Goal: Communication & Community: Share content

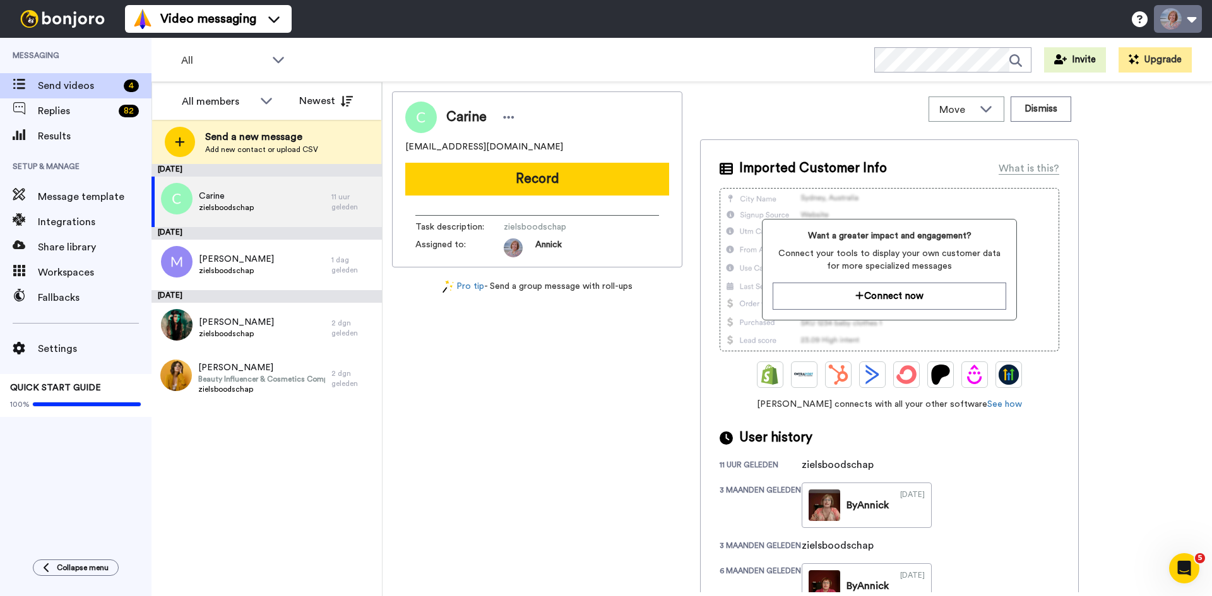
click at [1162, 21] on button at bounding box center [1178, 19] width 48 height 28
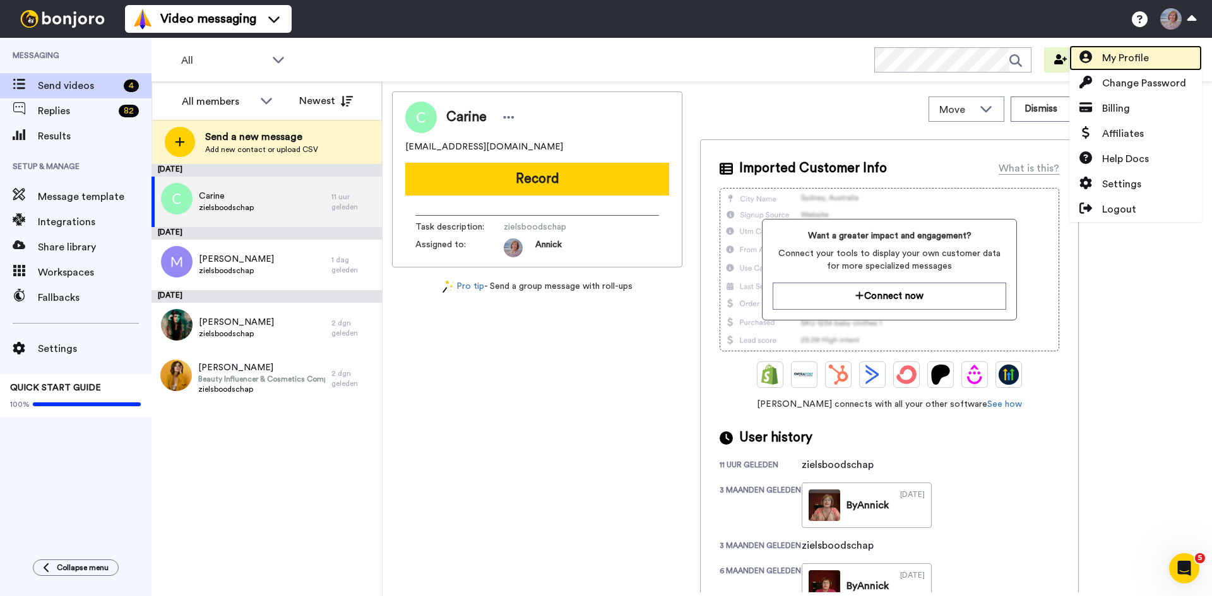
click at [1126, 57] on span "My Profile" at bounding box center [1125, 57] width 47 height 15
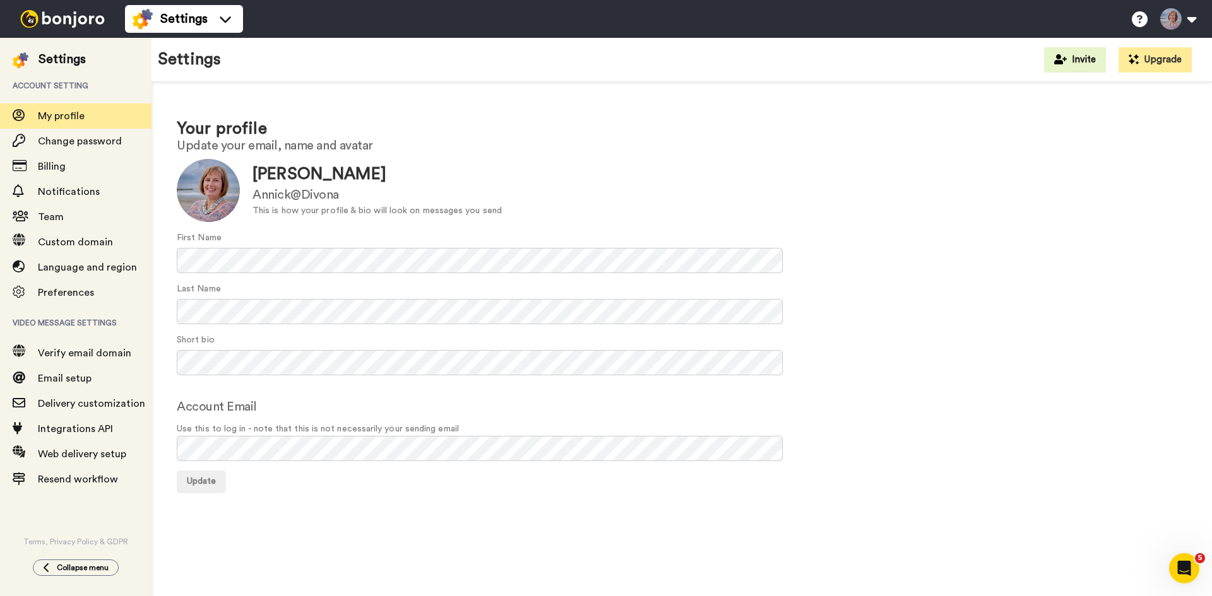
click at [19, 57] on img at bounding box center [21, 60] width 16 height 16
click at [77, 20] on img at bounding box center [62, 19] width 95 height 18
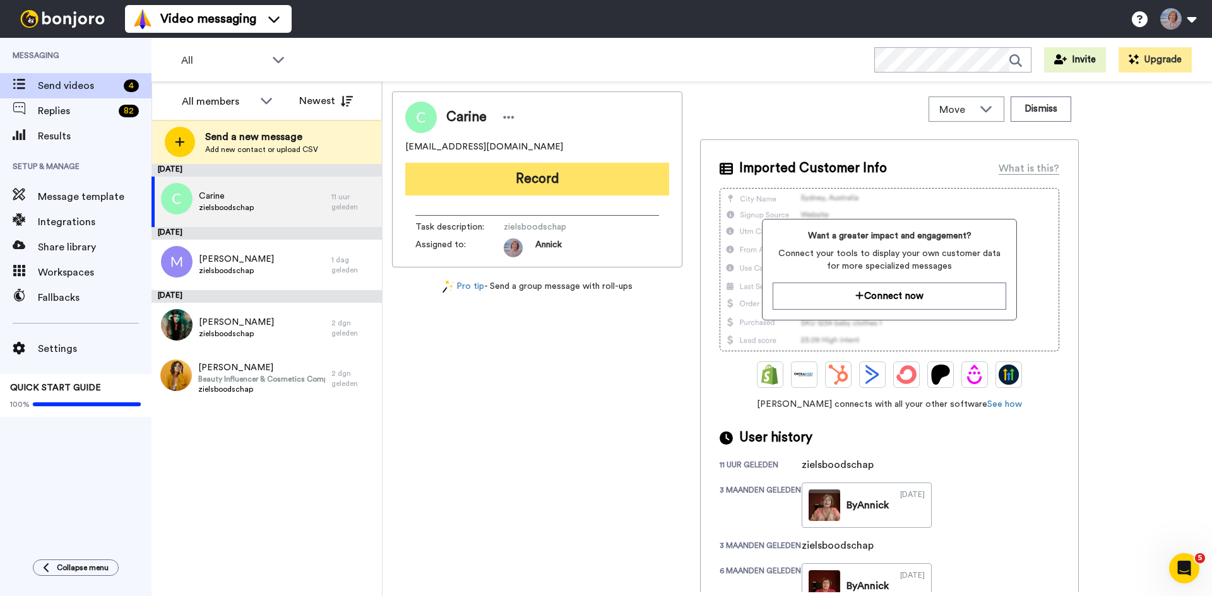
click at [528, 179] on button "Record" at bounding box center [537, 179] width 264 height 33
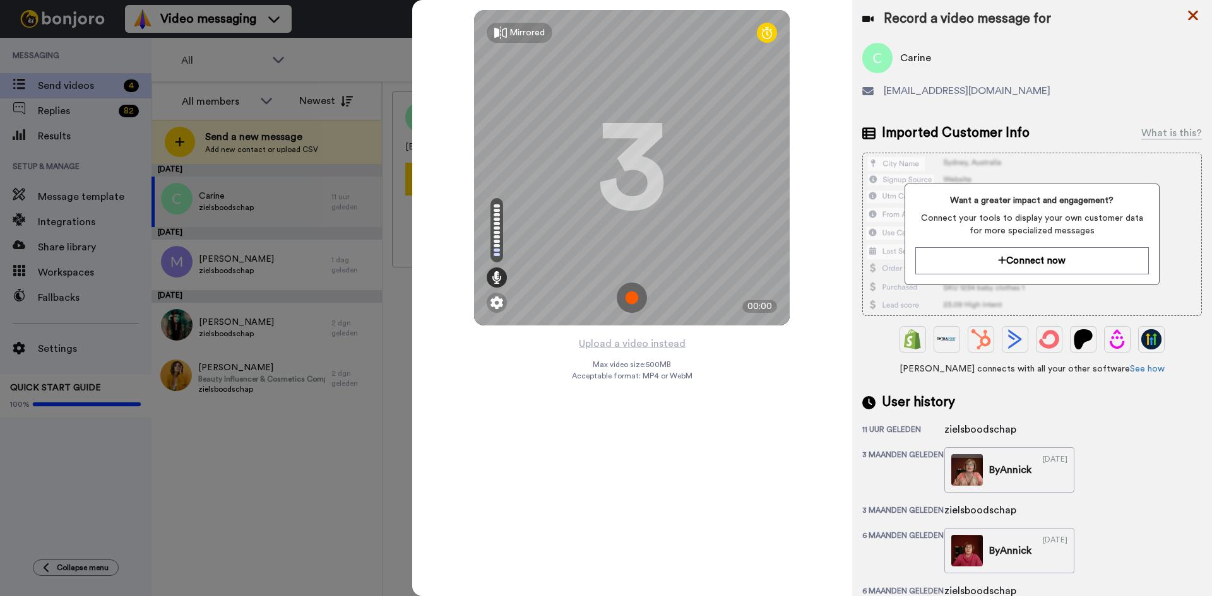
click at [1190, 14] on icon at bounding box center [1193, 16] width 10 height 10
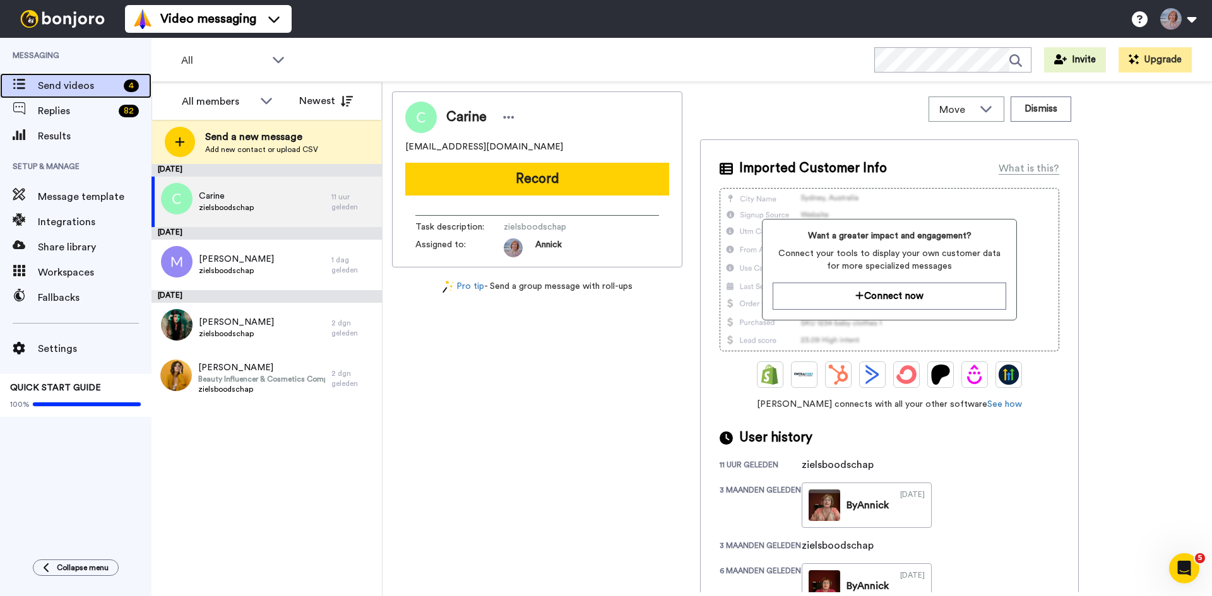
click at [50, 83] on span "Send videos" at bounding box center [78, 85] width 81 height 15
click at [1189, 20] on button at bounding box center [1178, 19] width 48 height 28
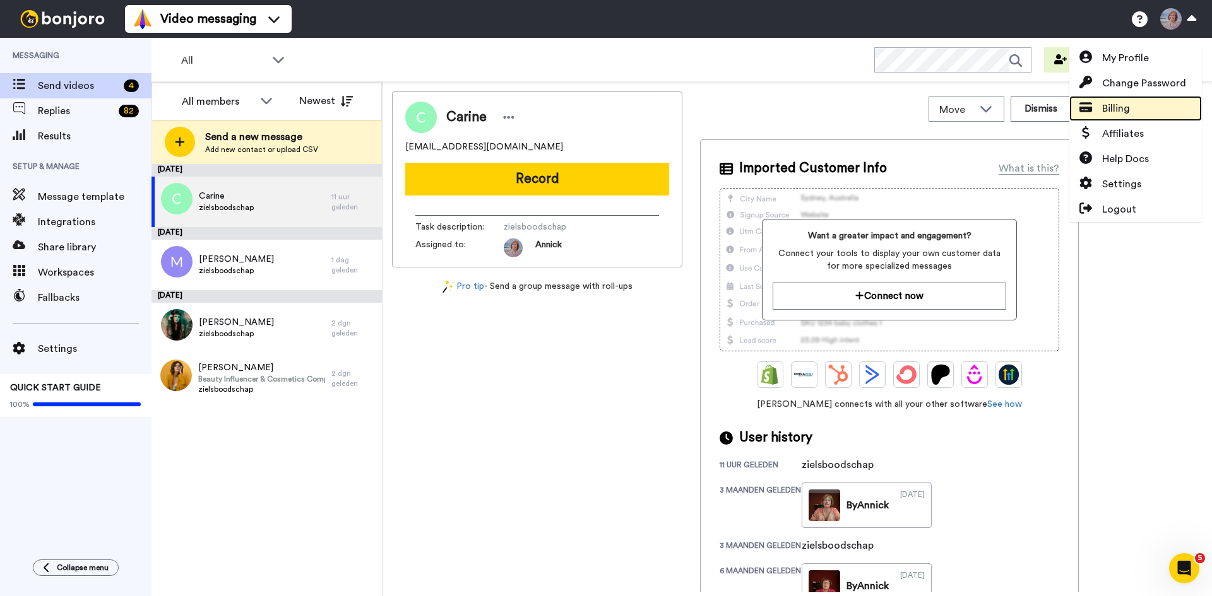
click at [1116, 106] on span "Billing" at bounding box center [1116, 108] width 28 height 15
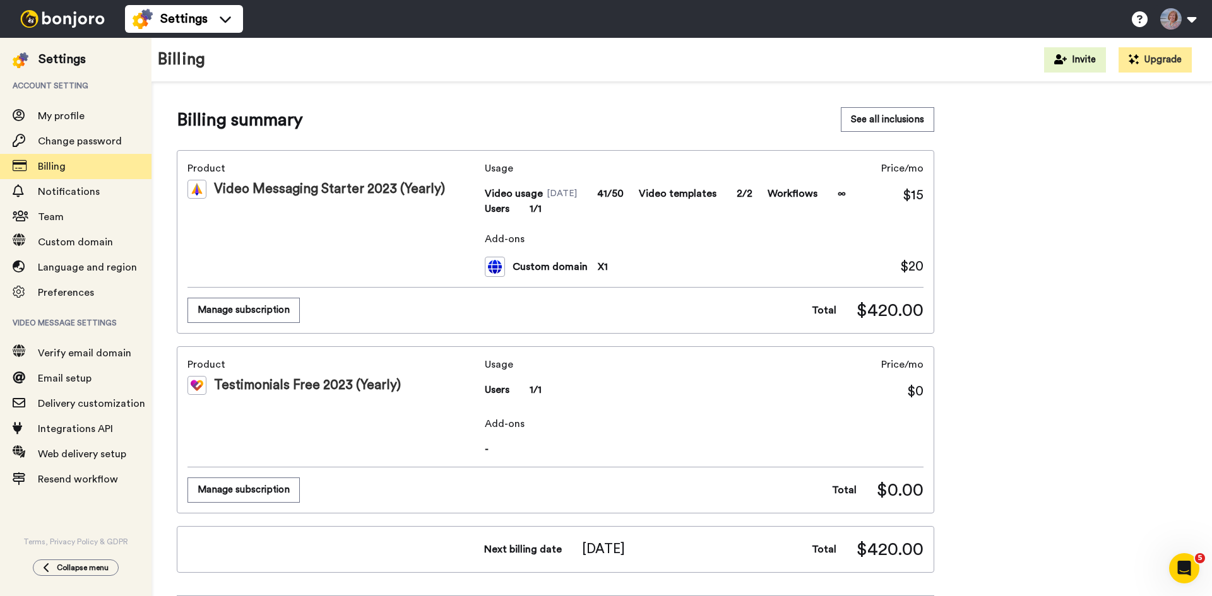
click at [66, 18] on img at bounding box center [62, 19] width 95 height 18
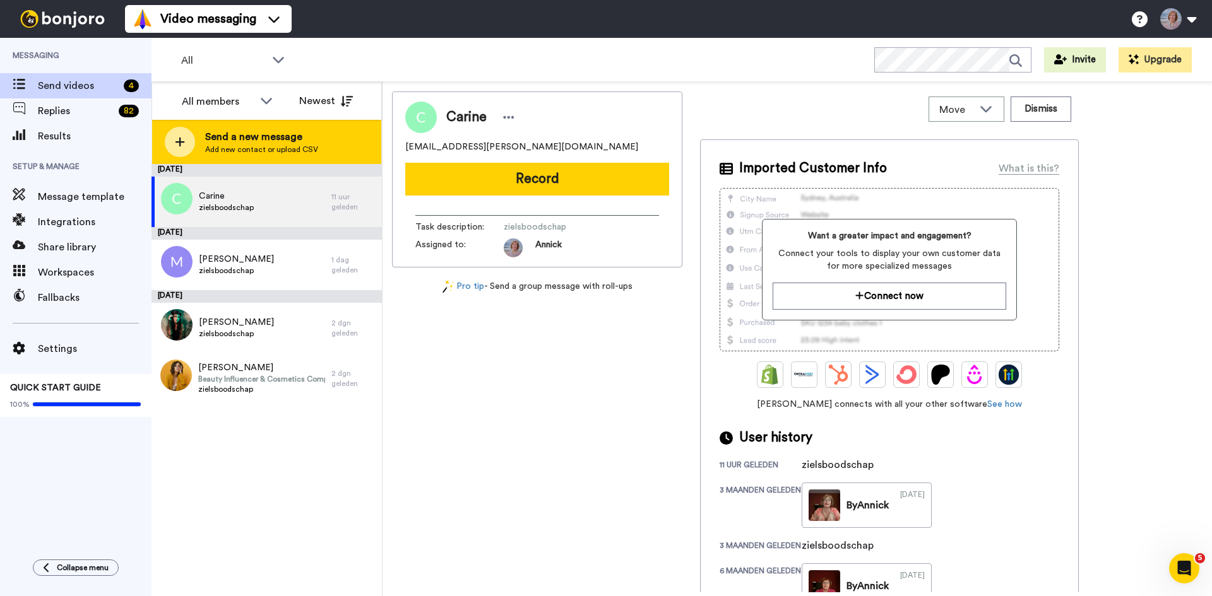
click at [237, 139] on span "Send a new message" at bounding box center [261, 136] width 113 height 15
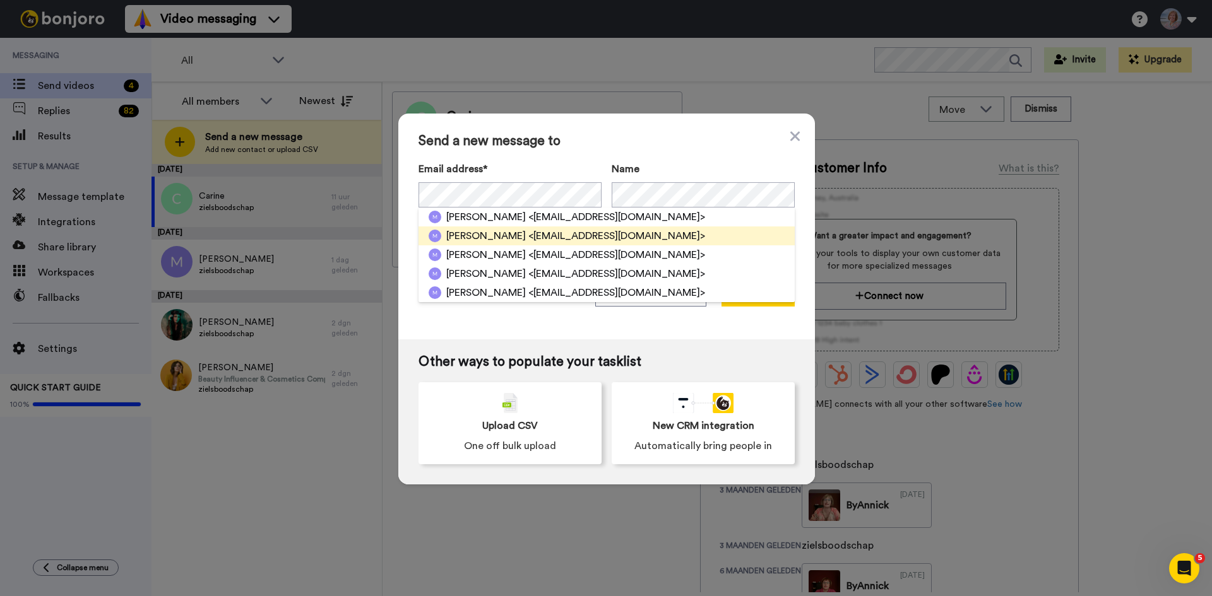
click at [528, 237] on span "<info@sunnymindtravel.nl>" at bounding box center [616, 235] width 177 height 15
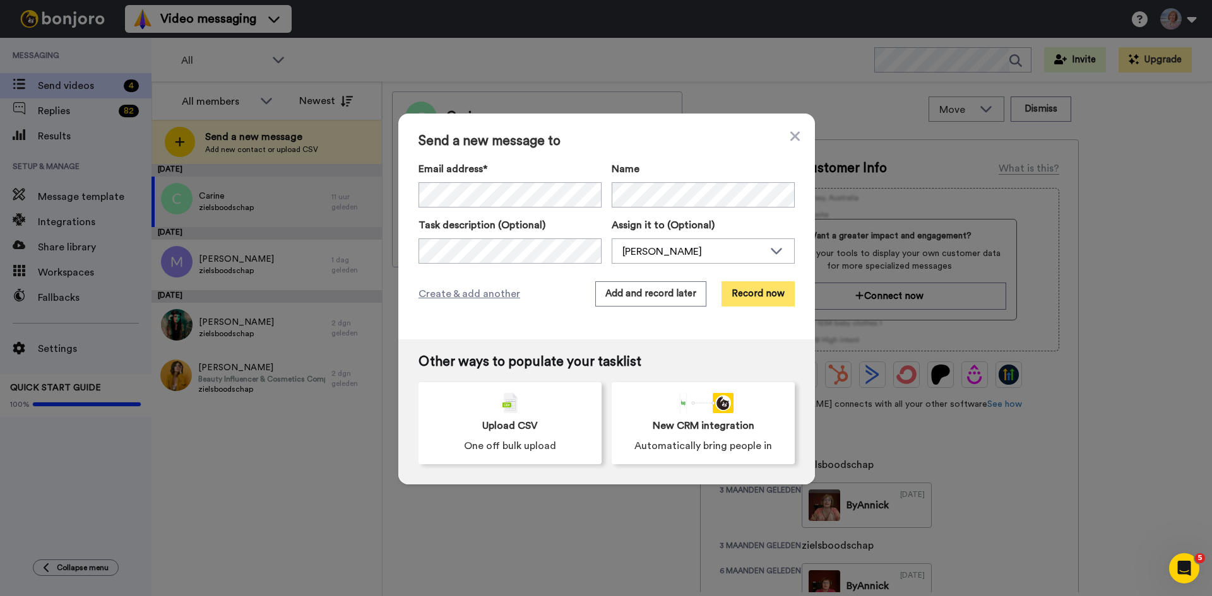
click at [763, 298] on button "Record now" at bounding box center [757, 293] width 73 height 25
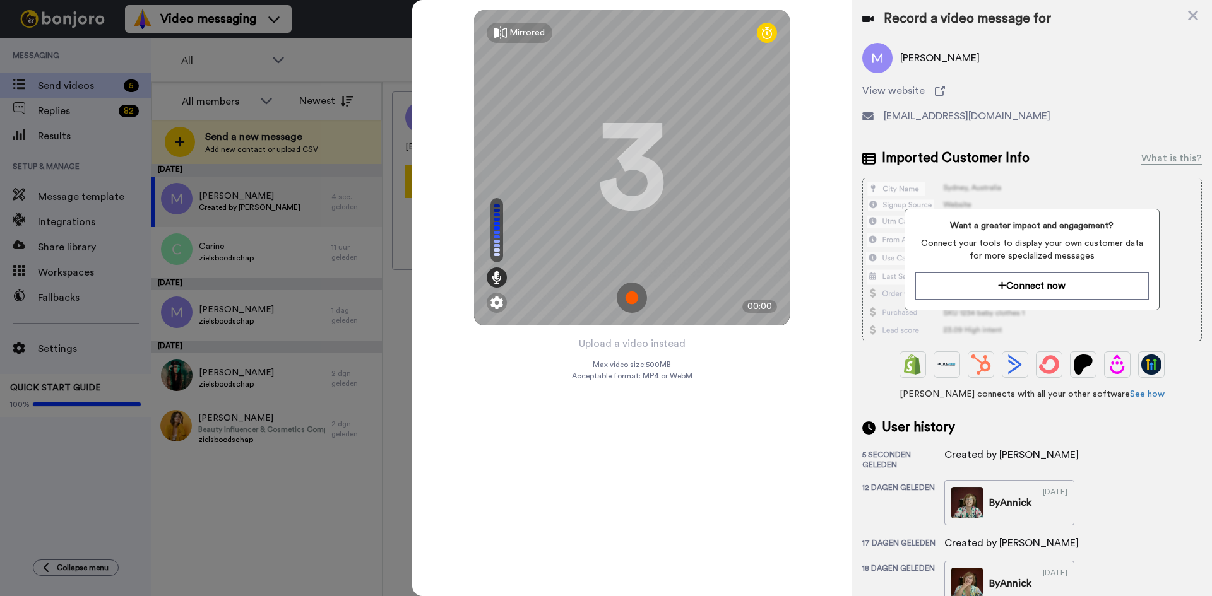
click at [630, 297] on img at bounding box center [632, 298] width 30 height 30
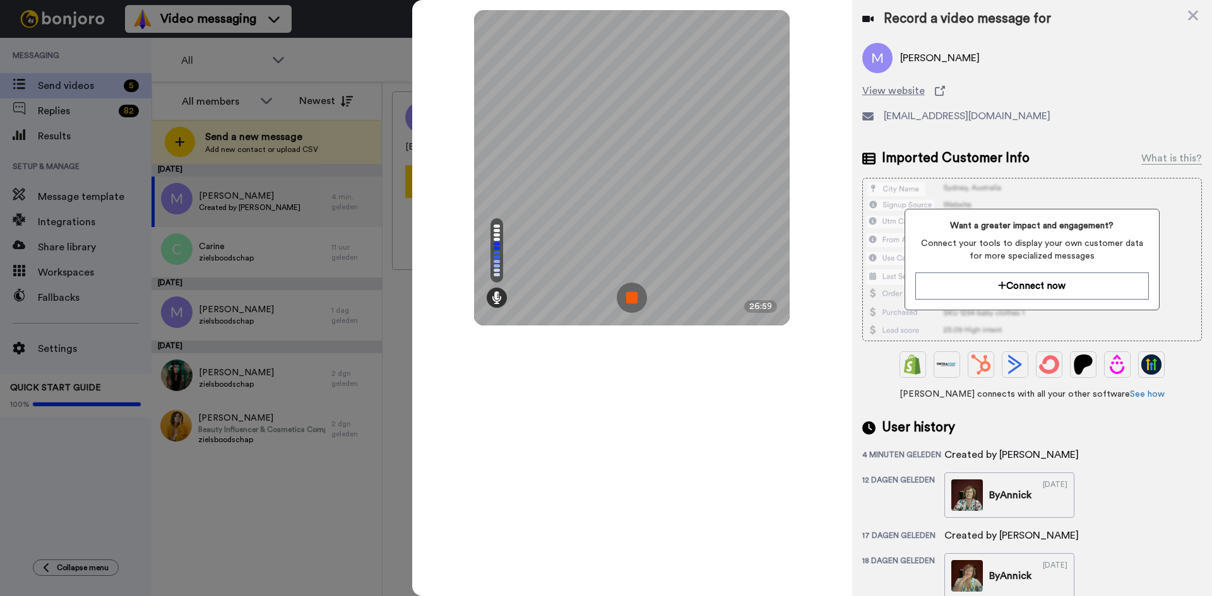
click at [632, 299] on img at bounding box center [632, 298] width 30 height 30
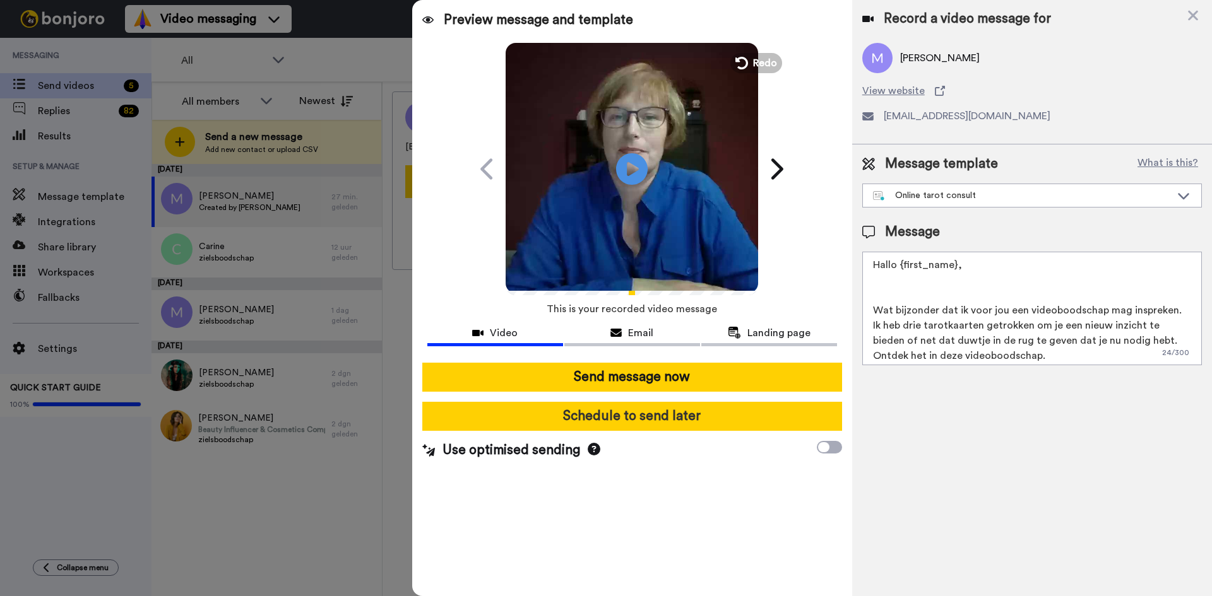
click at [620, 417] on button "Schedule to send later" at bounding box center [632, 416] width 420 height 29
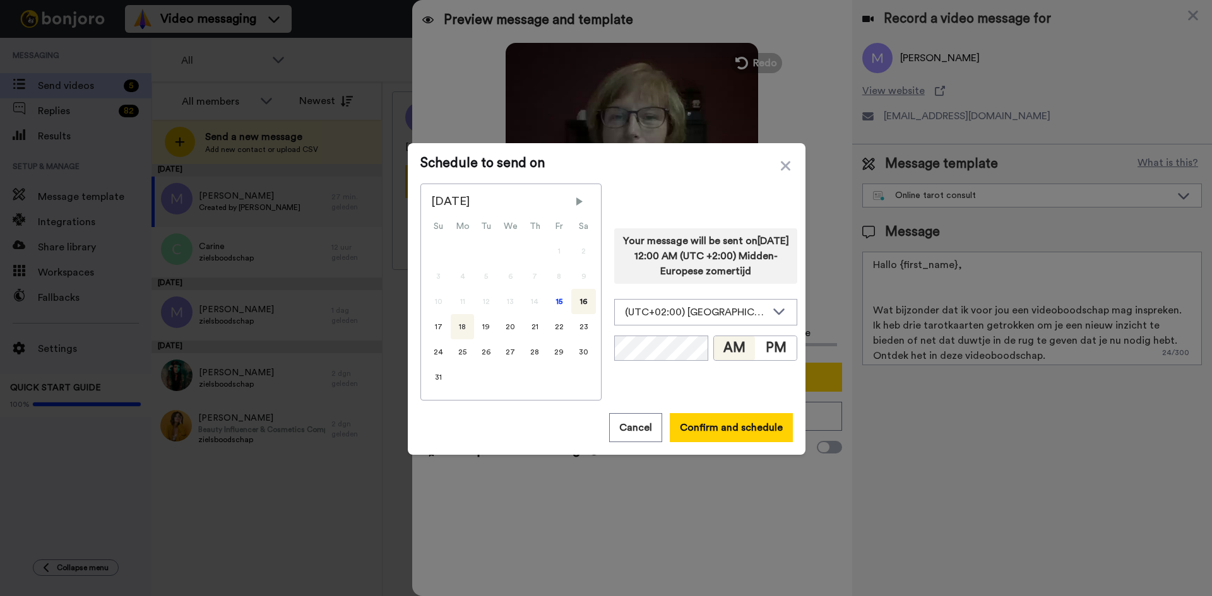
click at [456, 329] on div "18" at bounding box center [462, 326] width 23 height 25
click at [724, 432] on button "Confirm and schedule" at bounding box center [731, 427] width 123 height 29
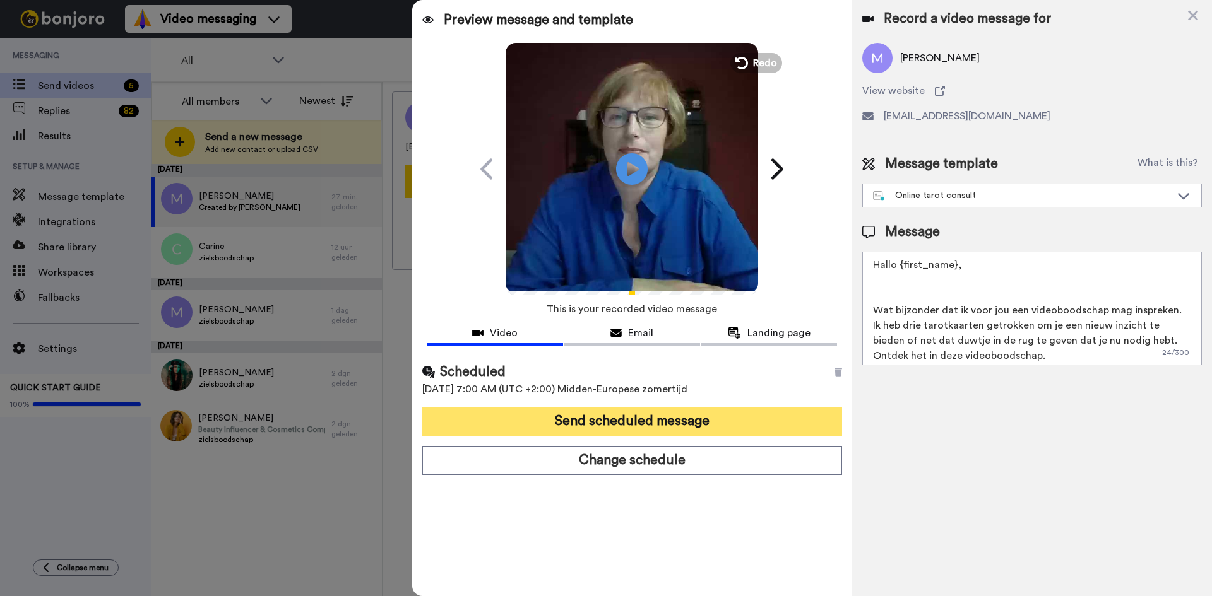
click at [678, 426] on button "Send scheduled message" at bounding box center [632, 421] width 420 height 29
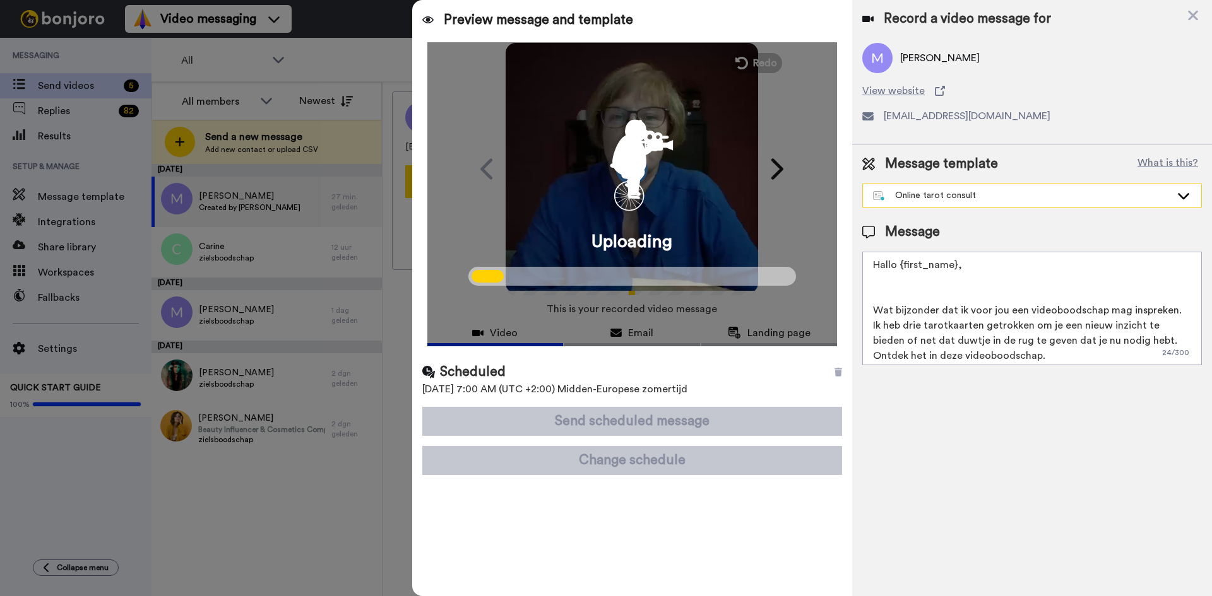
click at [1171, 189] on div "Online tarot consult" at bounding box center [1032, 195] width 338 height 23
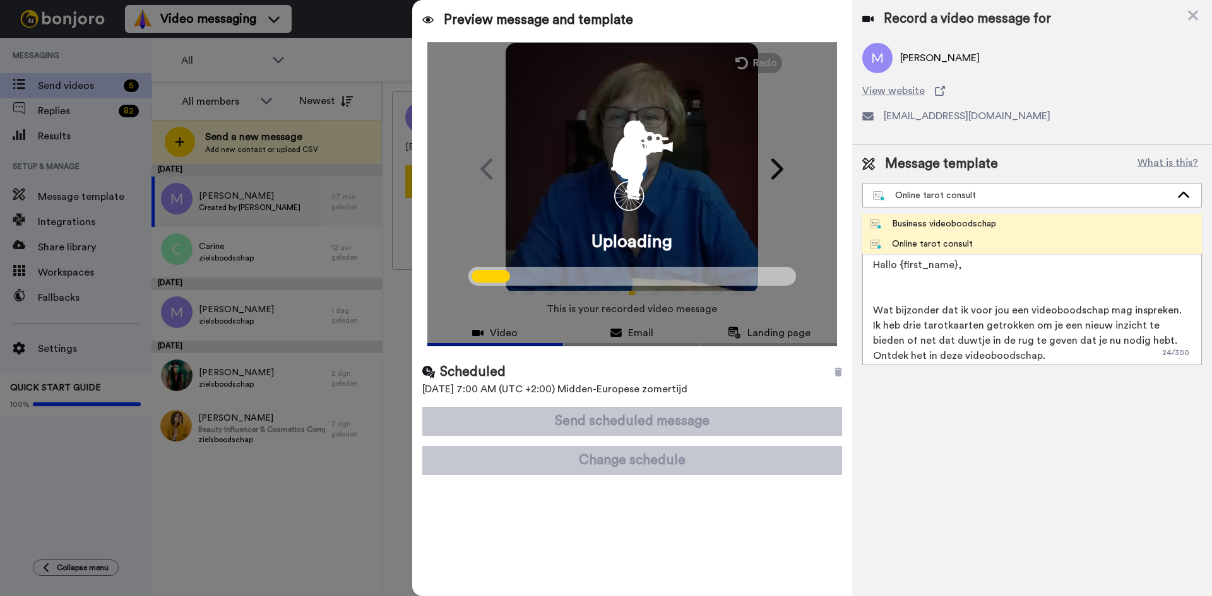
click at [1043, 225] on li "Business videoboodschap" at bounding box center [1032, 224] width 340 height 20
type textarea "Hey {first_name|there}, Een nieuwe video met persoonlijk advies. Your way forwa…"
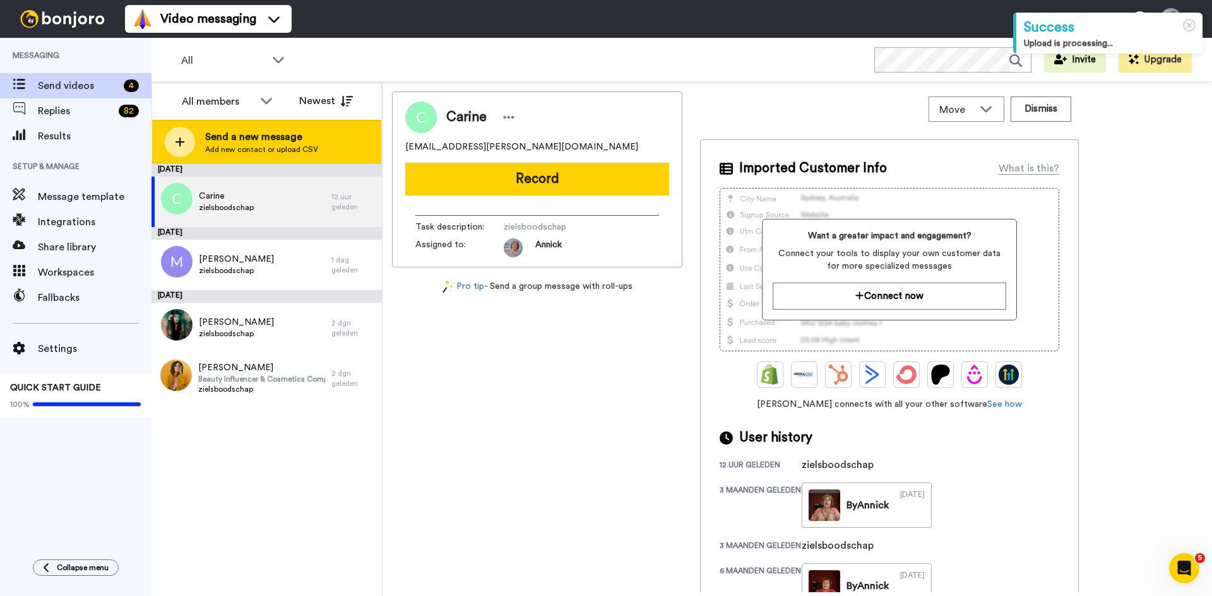
click at [299, 147] on span "Add new contact or upload CSV" at bounding box center [261, 150] width 113 height 10
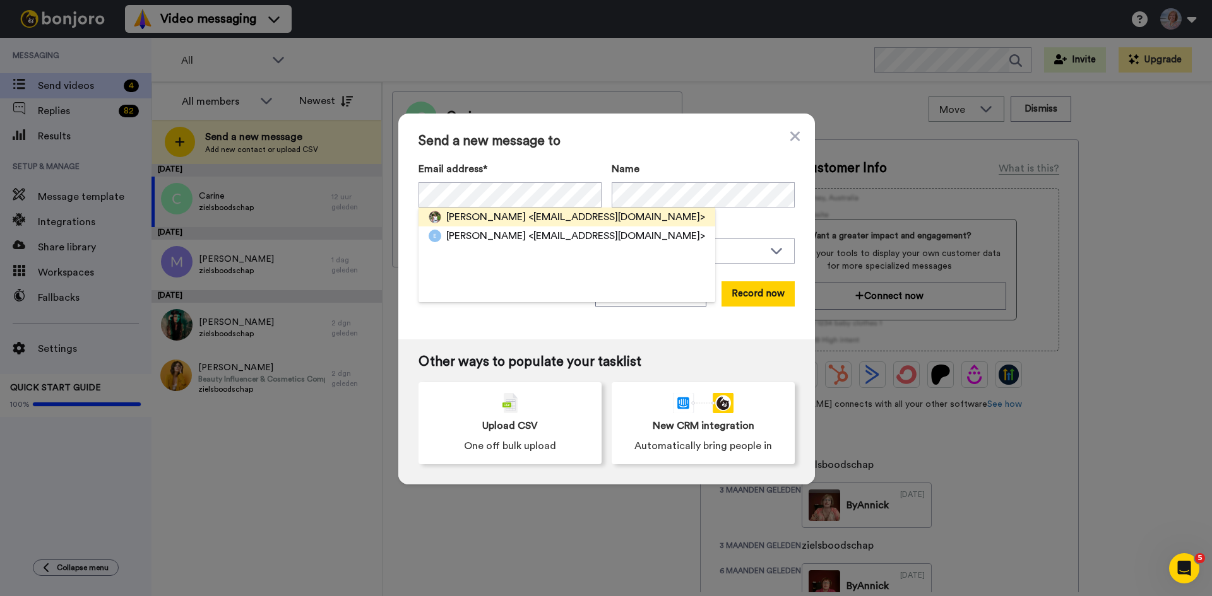
click at [528, 220] on span "<info@creatie-en-bewustzijn.eu>" at bounding box center [616, 217] width 177 height 15
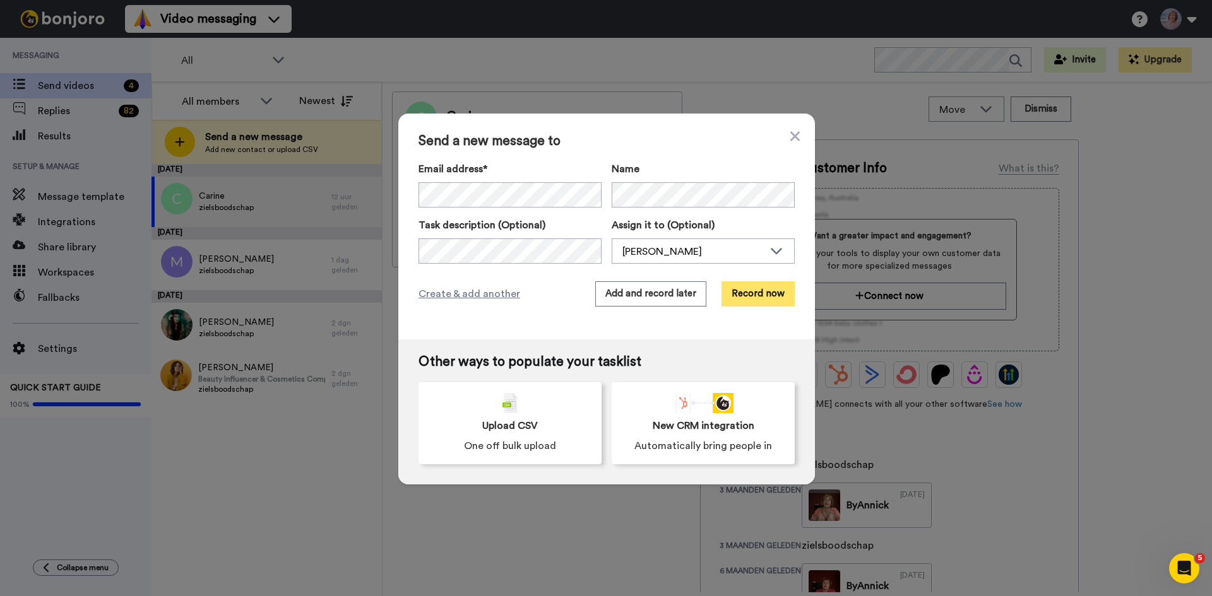
click at [738, 297] on button "Record now" at bounding box center [757, 293] width 73 height 25
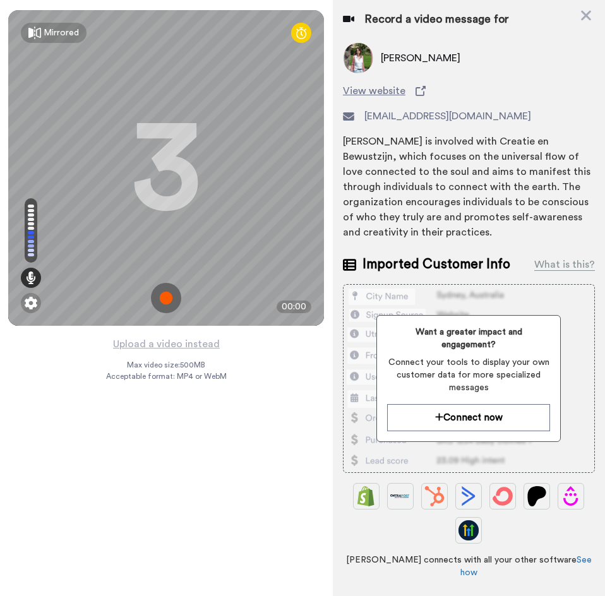
click at [167, 294] on img at bounding box center [166, 298] width 30 height 30
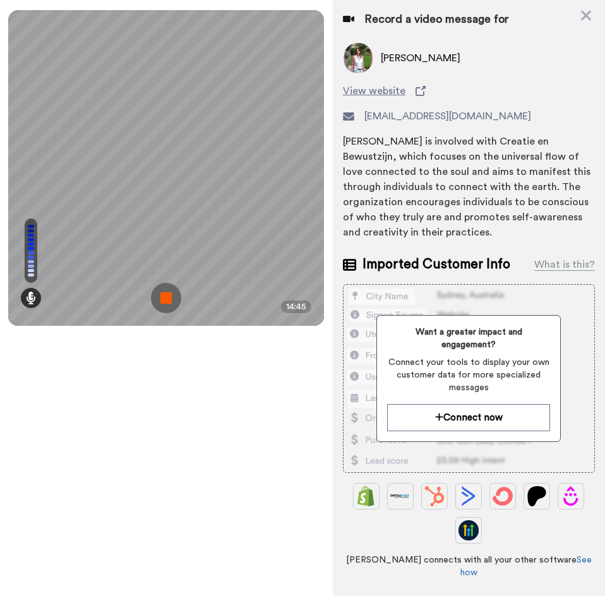
click at [164, 304] on img at bounding box center [166, 298] width 30 height 30
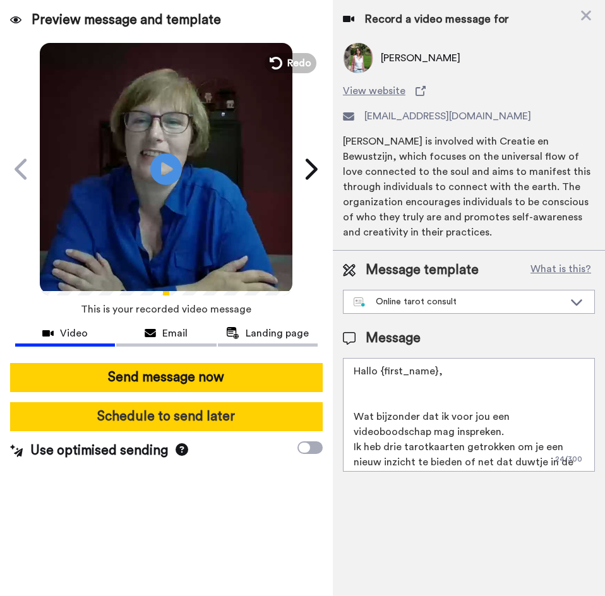
click at [171, 420] on button "Schedule to send later" at bounding box center [166, 416] width 312 height 29
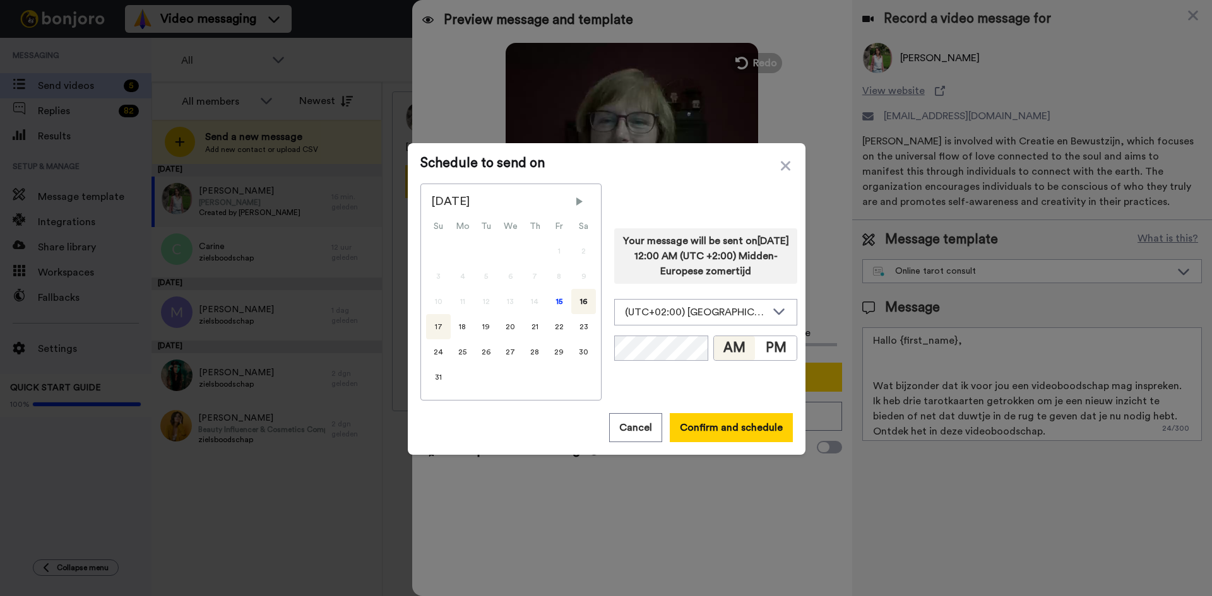
click at [431, 329] on div "17" at bounding box center [438, 326] width 25 height 25
click at [458, 326] on div "18" at bounding box center [462, 326] width 23 height 25
click at [709, 428] on button "Confirm and schedule" at bounding box center [731, 427] width 123 height 29
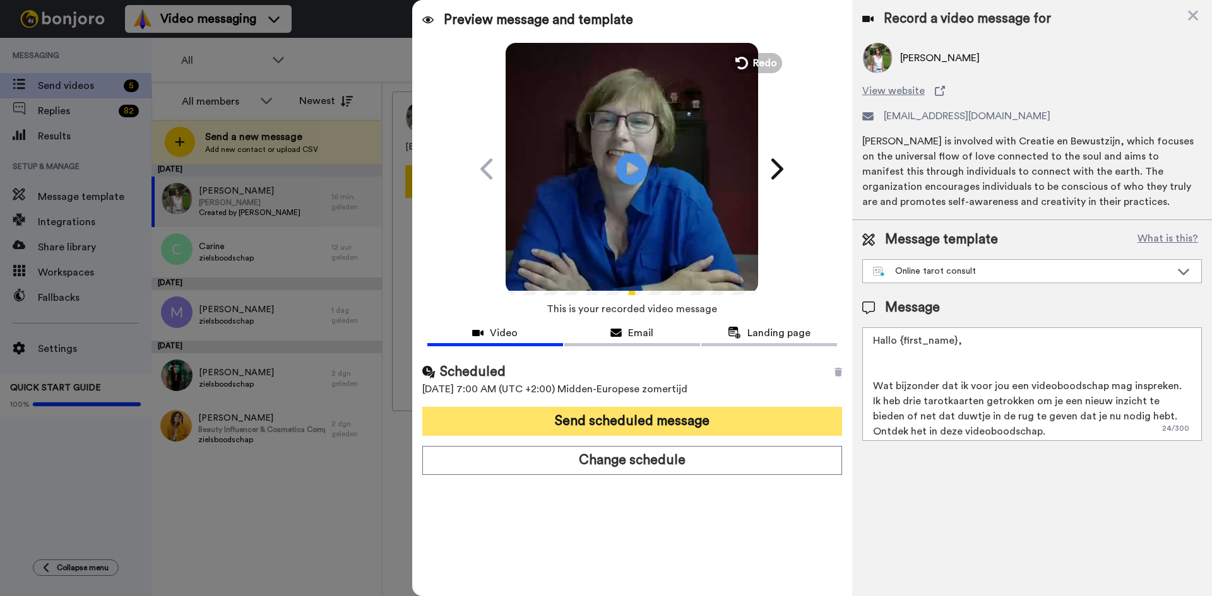
click at [690, 419] on button "Send scheduled message" at bounding box center [632, 421] width 420 height 29
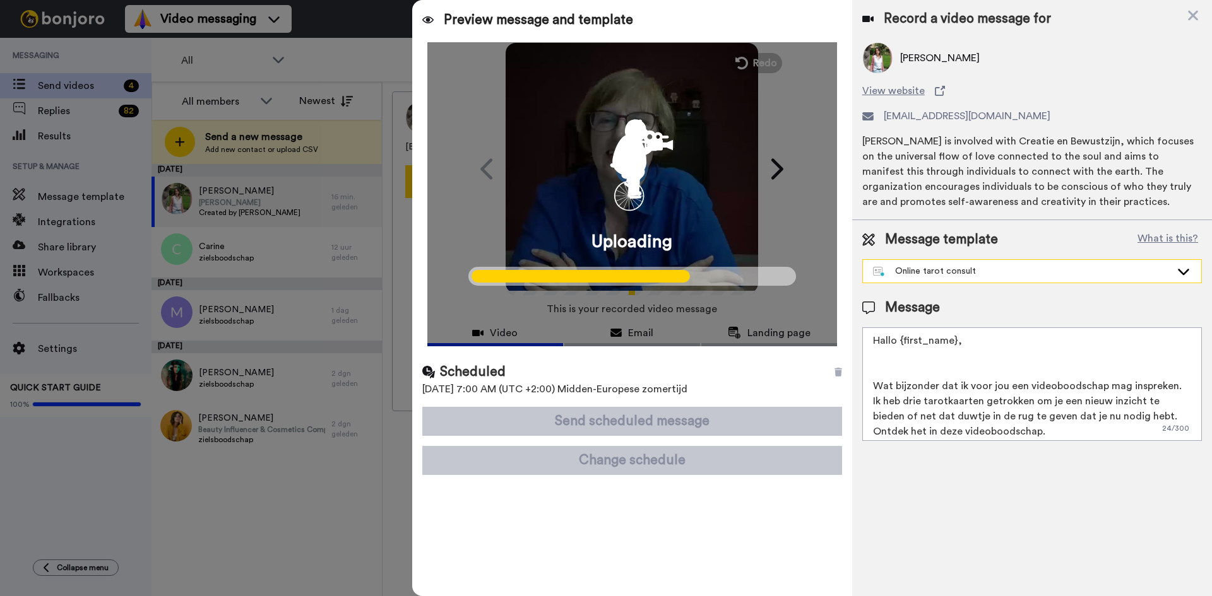
click at [1181, 276] on icon at bounding box center [1183, 271] width 15 height 13
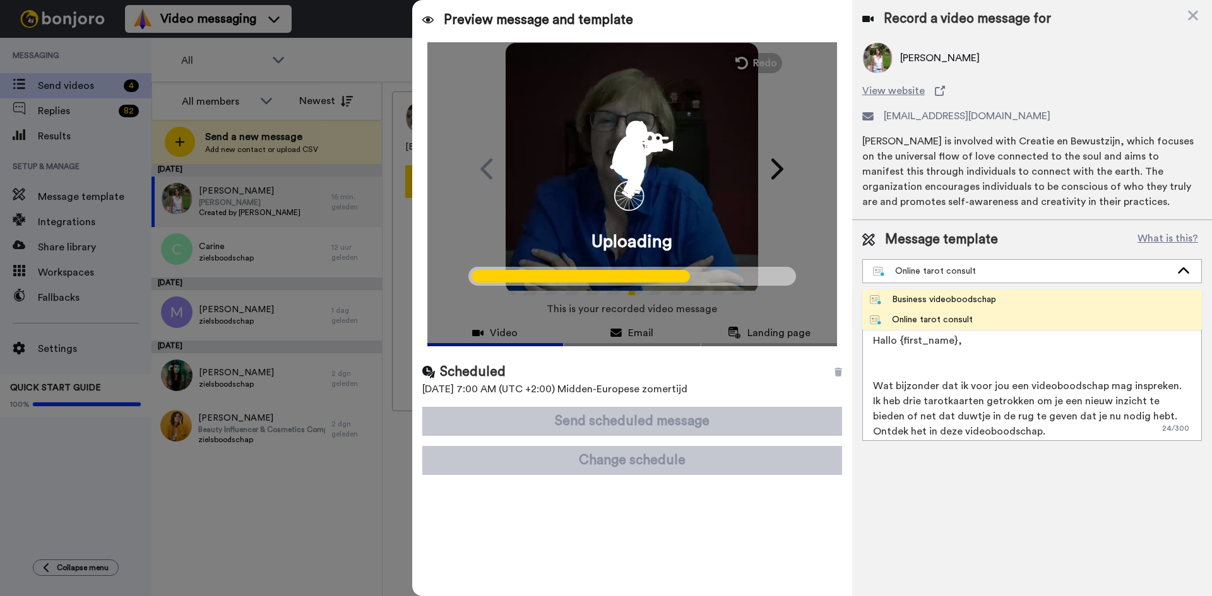
click at [1090, 302] on li "Business videoboodschap" at bounding box center [1032, 300] width 340 height 20
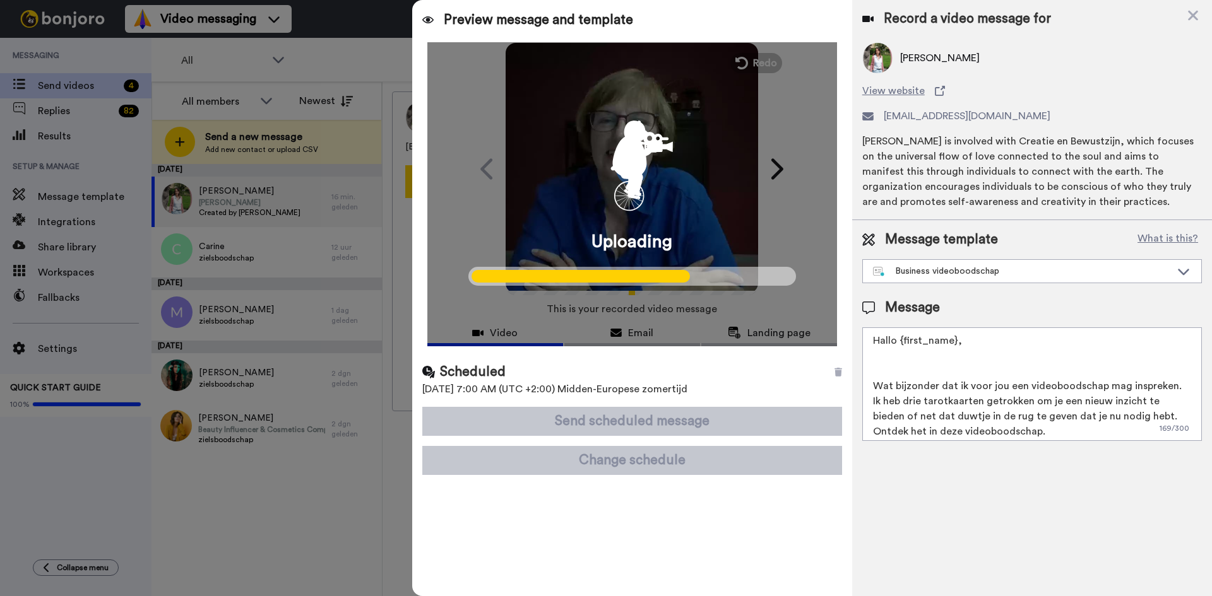
type textarea "Hey {first_name|there}, Een nieuwe video met persoonlijk advies. Your way forwa…"
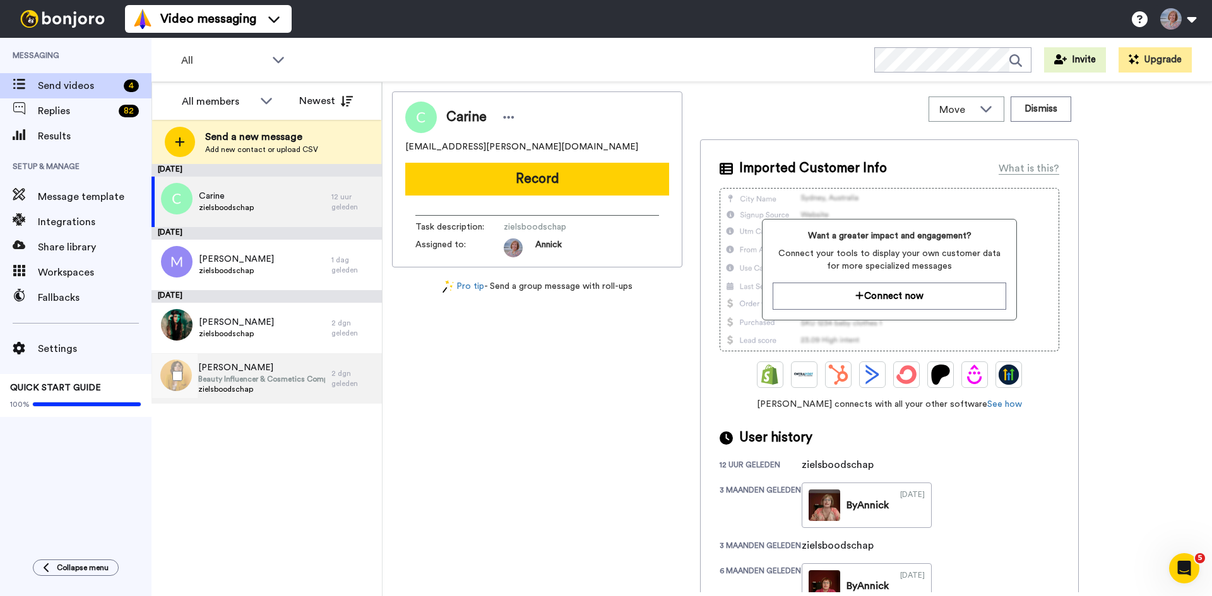
click at [324, 386] on span "zielsboodschap" at bounding box center [261, 389] width 127 height 10
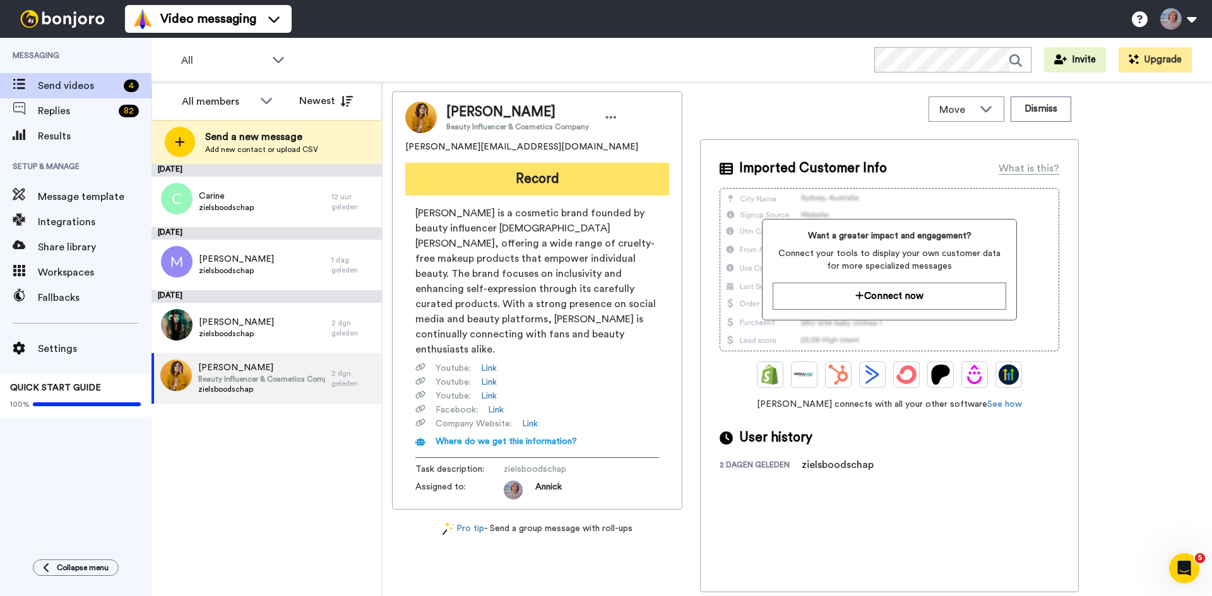
click at [543, 177] on button "Record" at bounding box center [537, 179] width 264 height 33
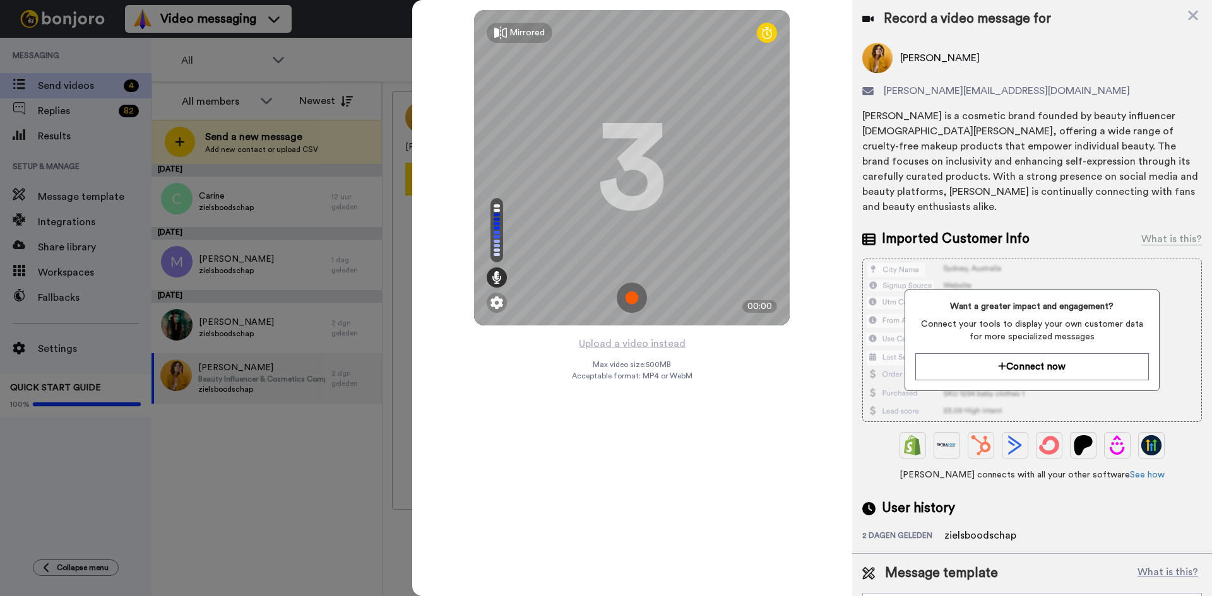
click at [630, 294] on img at bounding box center [632, 298] width 30 height 30
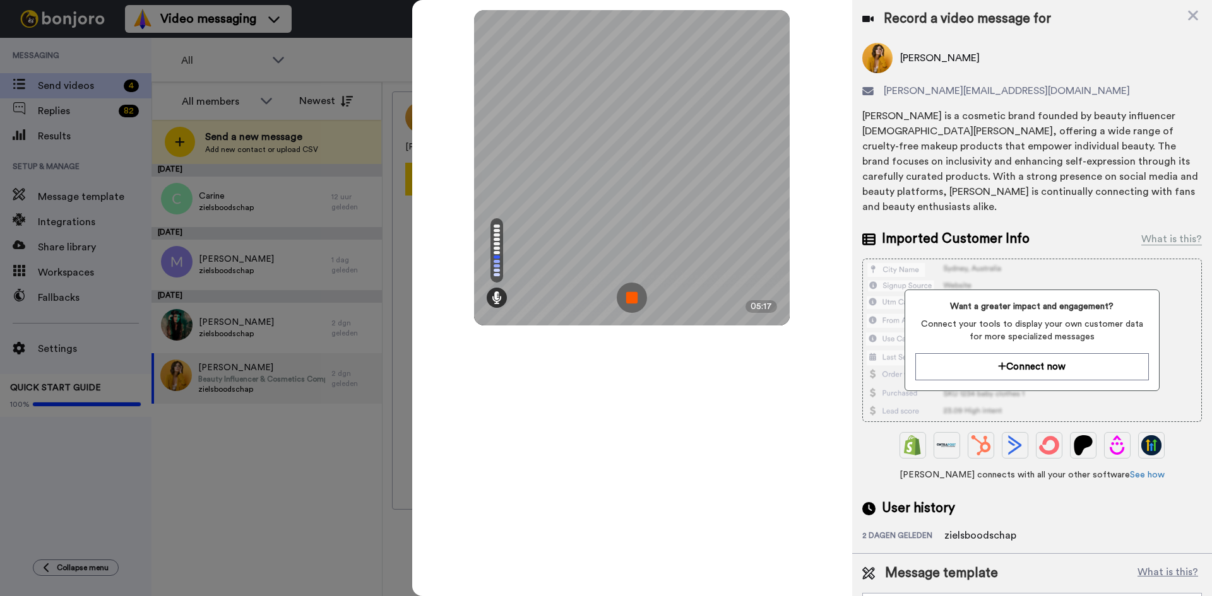
click at [630, 297] on img at bounding box center [632, 298] width 30 height 30
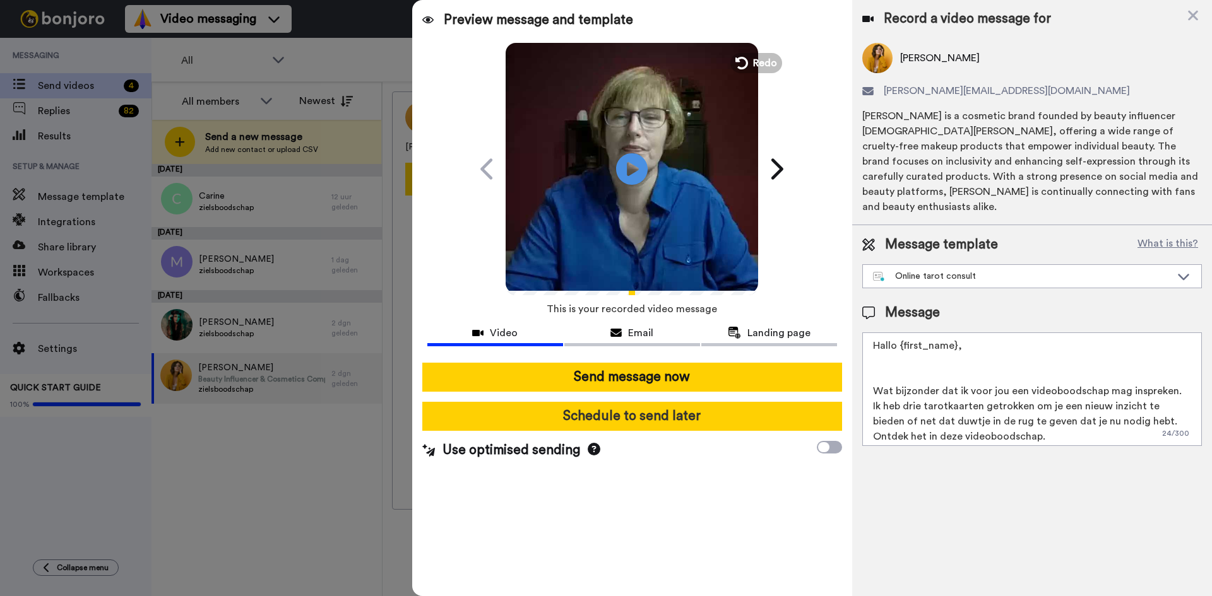
click at [630, 419] on button "Schedule to send later" at bounding box center [632, 416] width 420 height 29
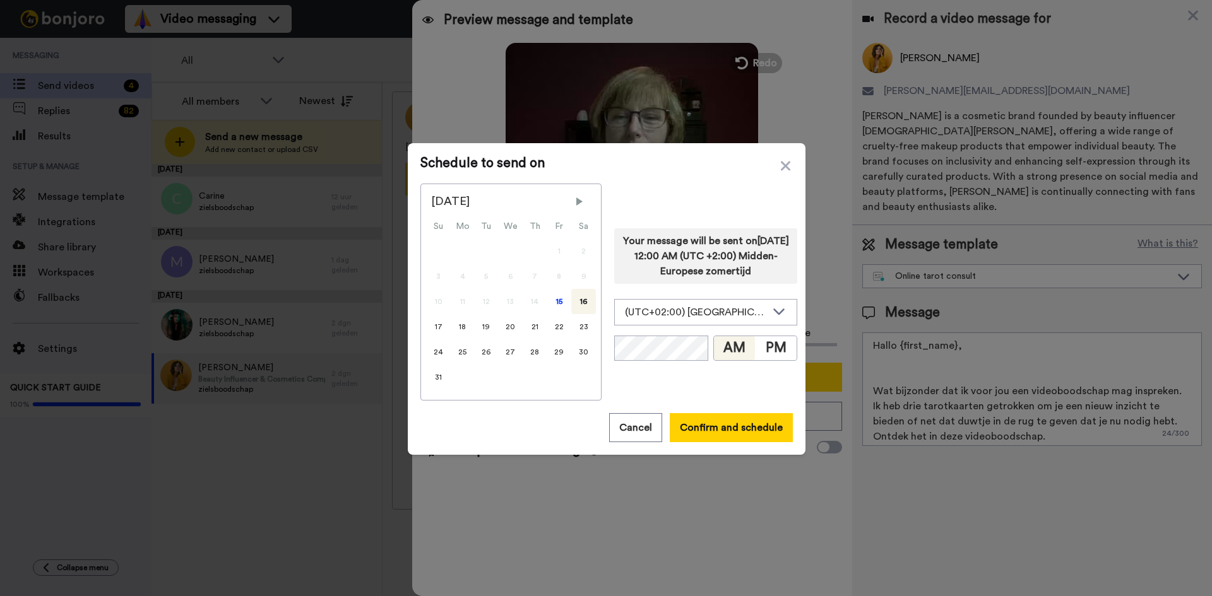
click at [577, 303] on div "16" at bounding box center [583, 301] width 25 height 25
click at [726, 432] on button "Confirm and schedule" at bounding box center [731, 427] width 123 height 29
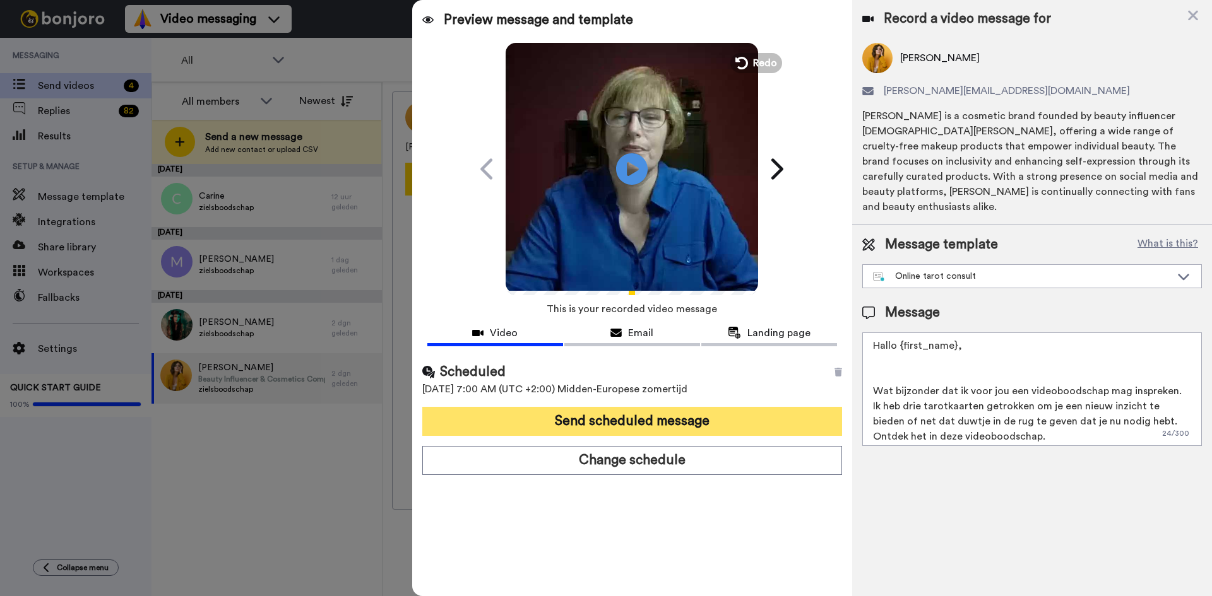
click at [663, 423] on button "Send scheduled message" at bounding box center [632, 421] width 420 height 29
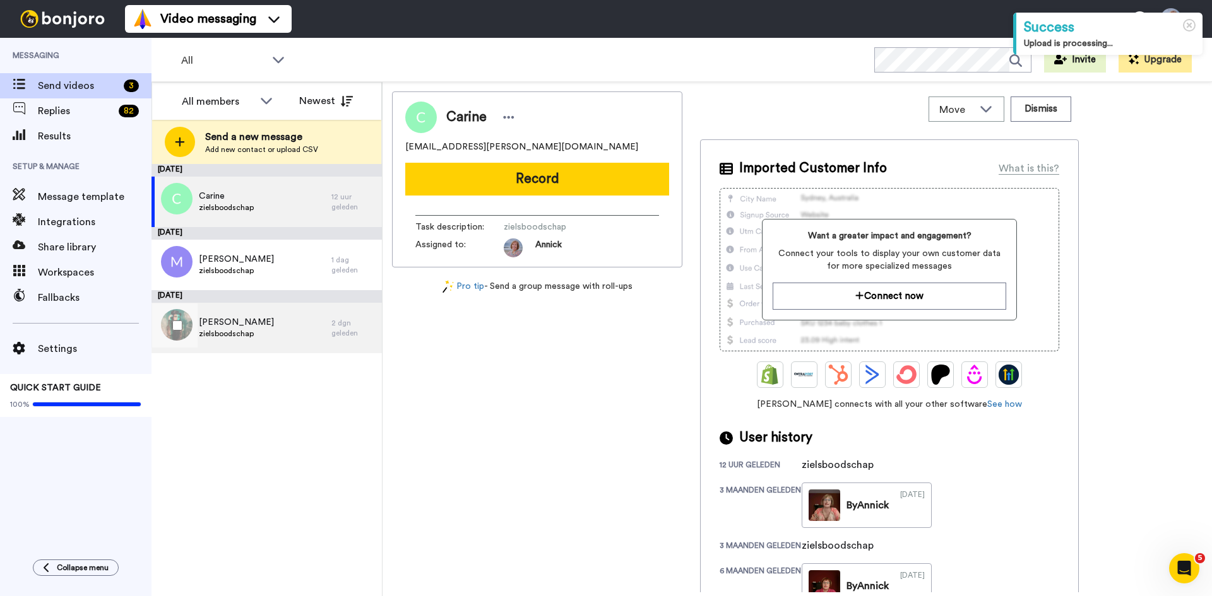
click at [229, 329] on span "zielsboodschap" at bounding box center [236, 334] width 75 height 10
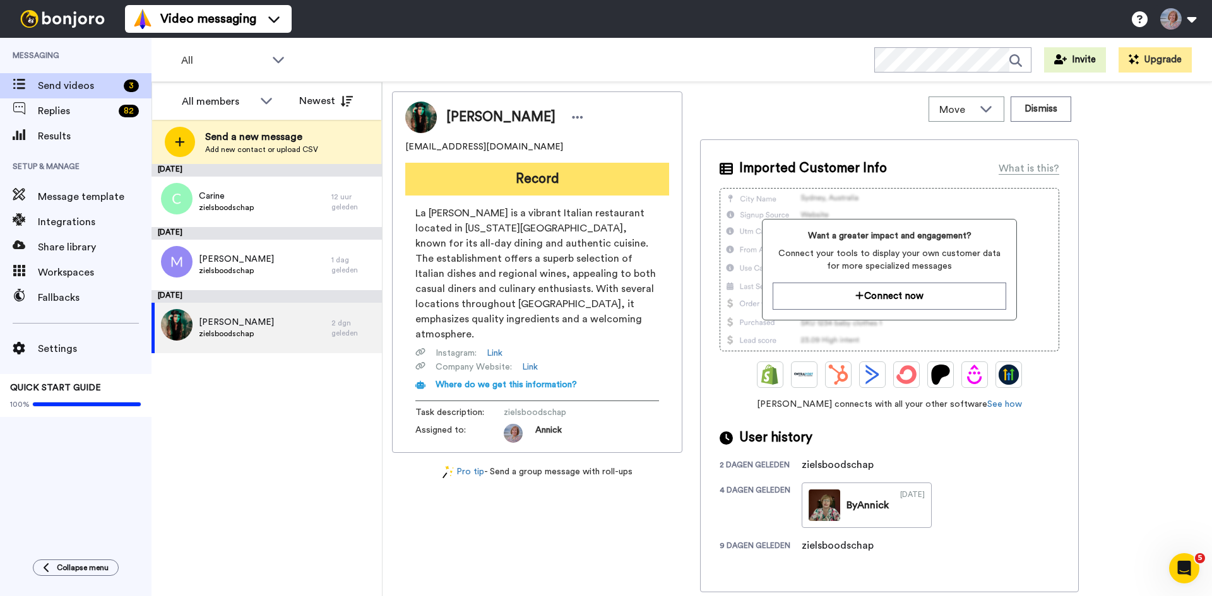
click at [528, 175] on button "Record" at bounding box center [537, 179] width 264 height 33
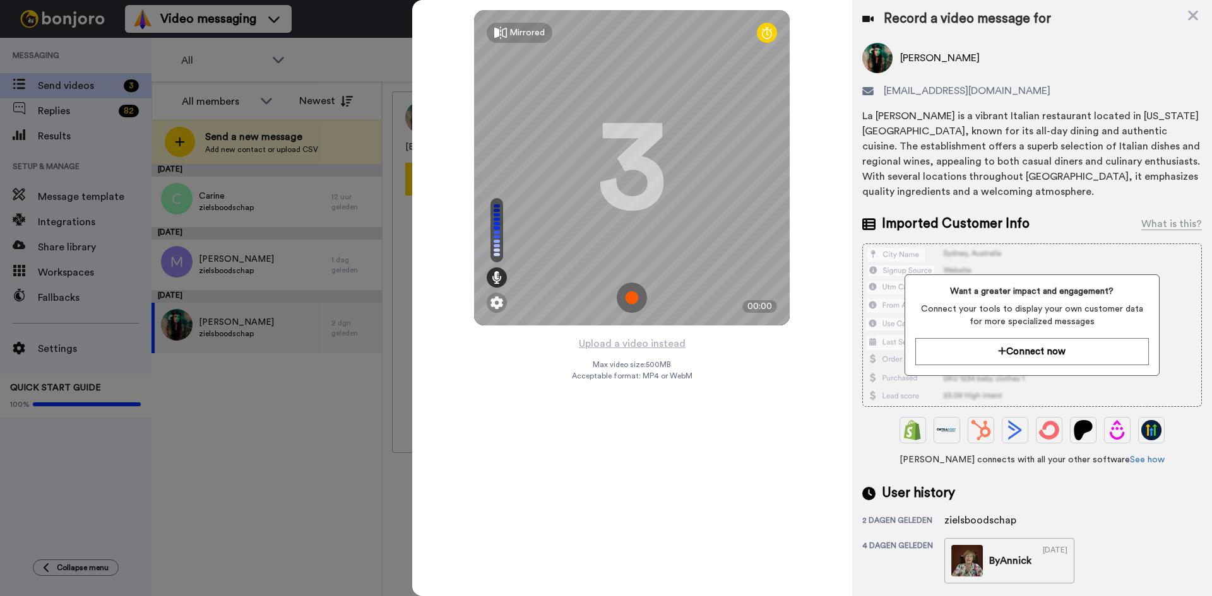
click at [627, 297] on img at bounding box center [632, 298] width 30 height 30
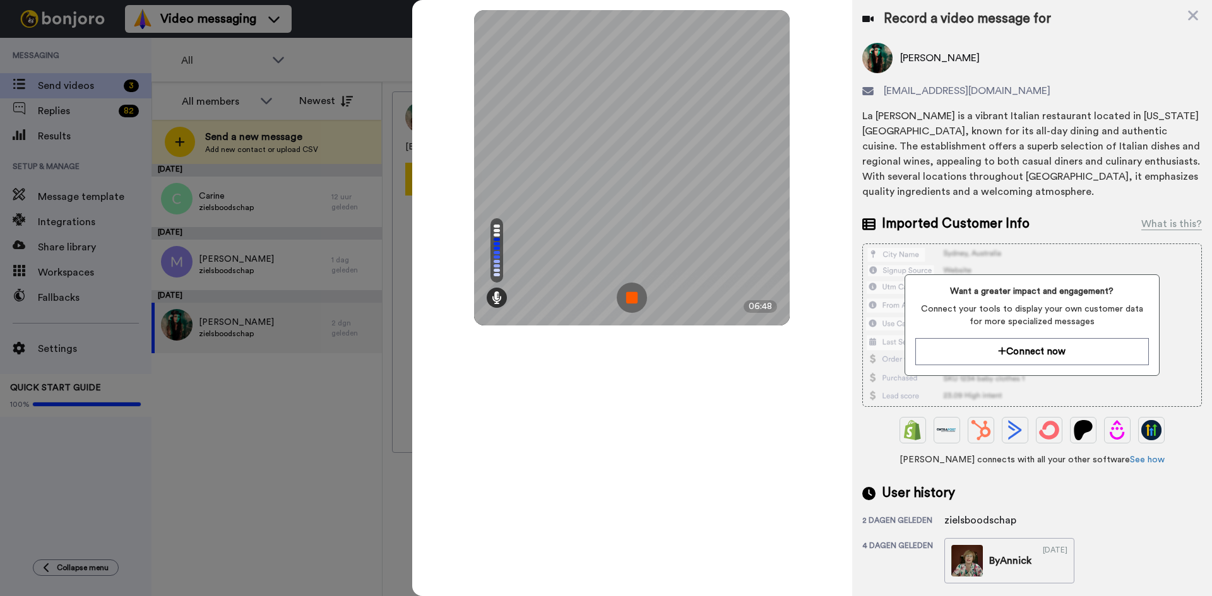
click at [643, 293] on img at bounding box center [632, 298] width 30 height 30
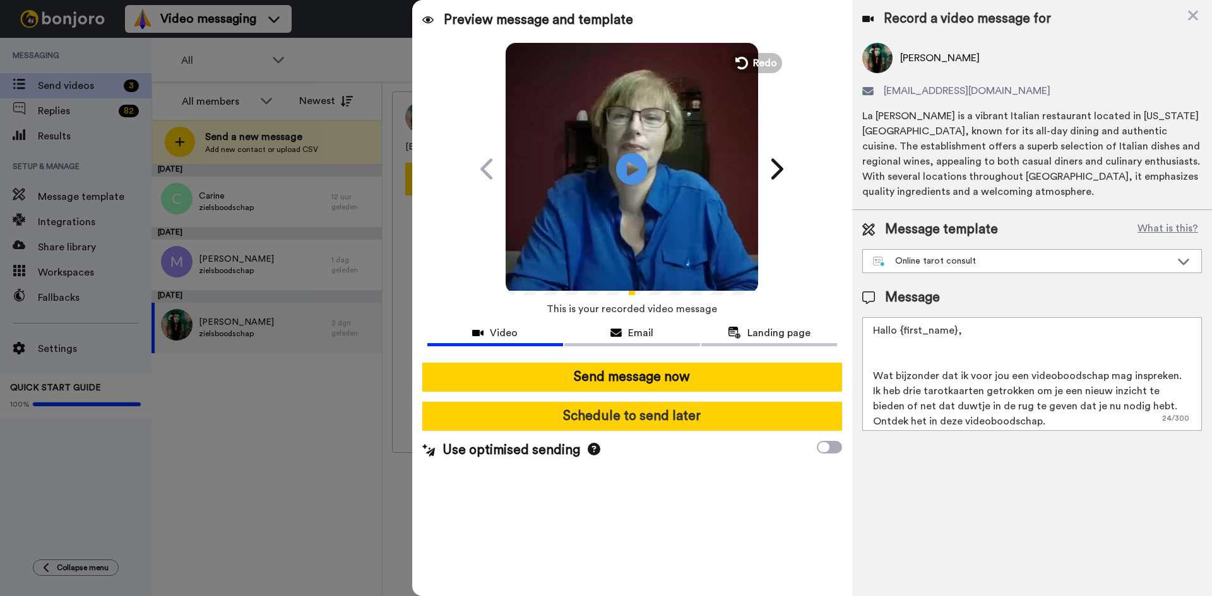
click at [624, 417] on button "Schedule to send later" at bounding box center [632, 416] width 420 height 29
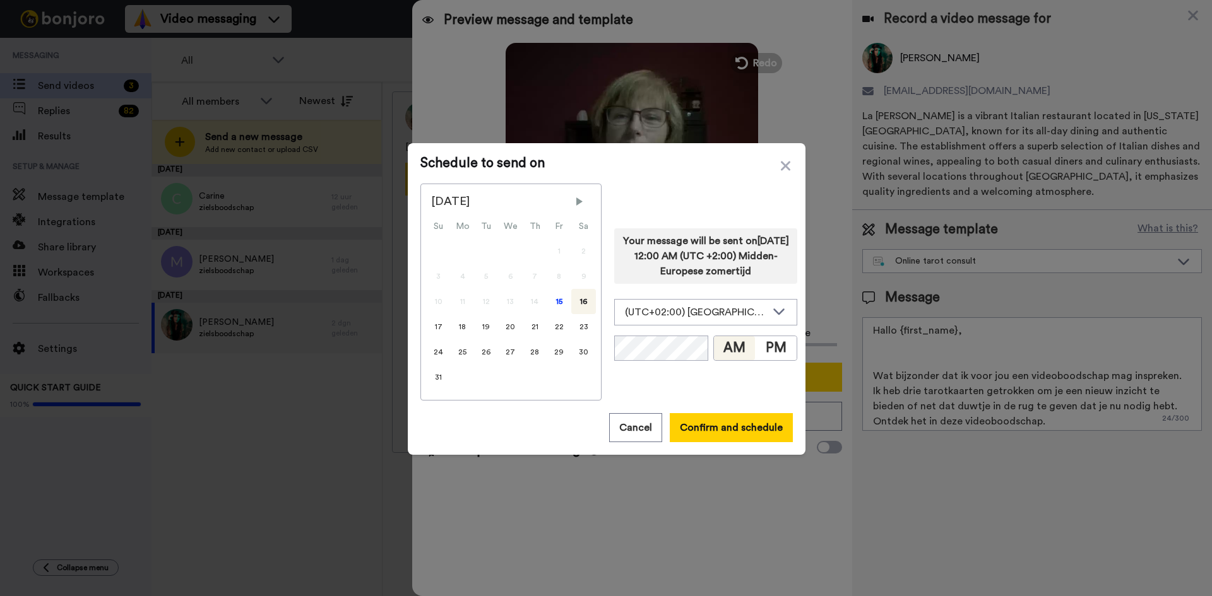
click at [571, 305] on div "16" at bounding box center [583, 301] width 25 height 25
click at [575, 305] on div "16" at bounding box center [583, 301] width 25 height 25
click at [723, 430] on button "Confirm and schedule" at bounding box center [731, 427] width 123 height 29
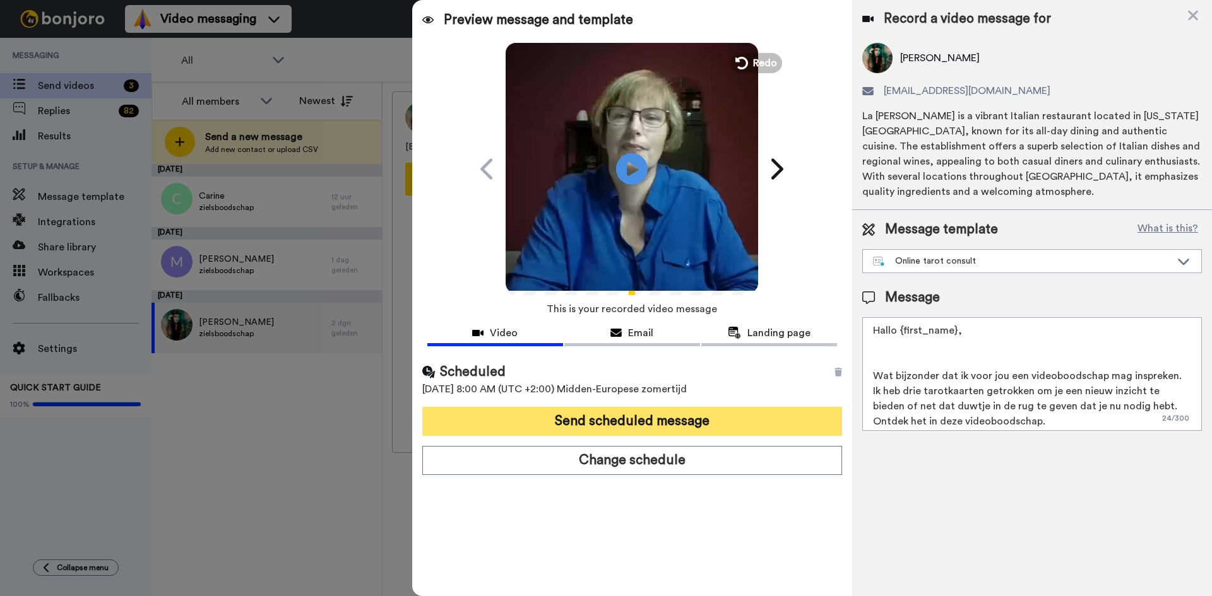
click at [670, 418] on button "Send scheduled message" at bounding box center [632, 421] width 420 height 29
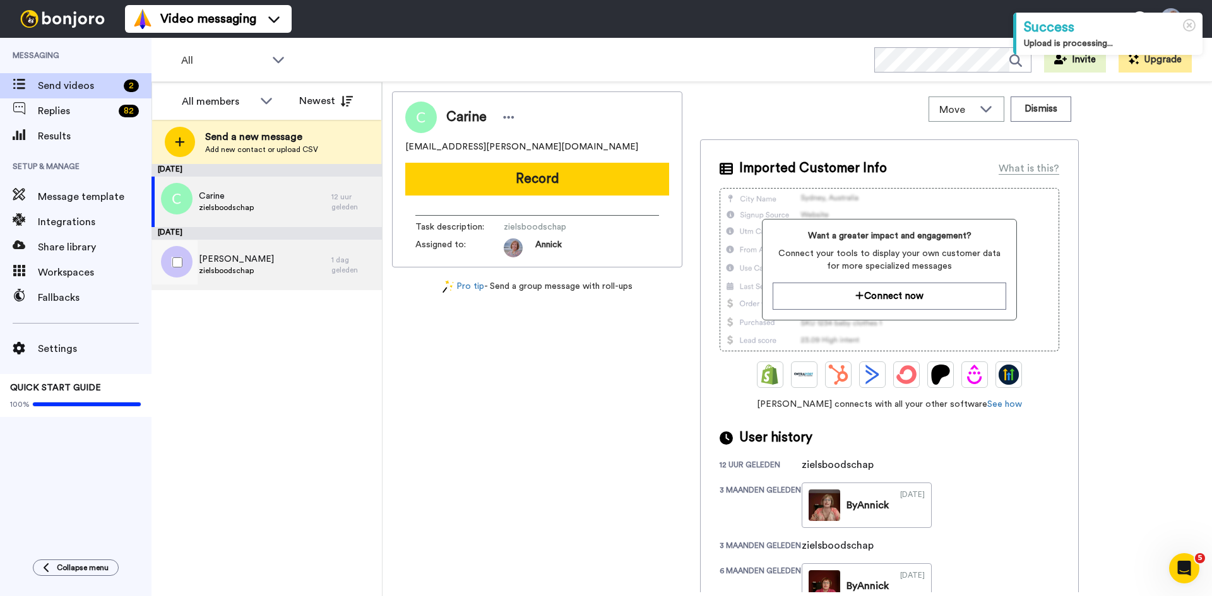
click at [244, 269] on span "zielsboodschap" at bounding box center [236, 271] width 75 height 10
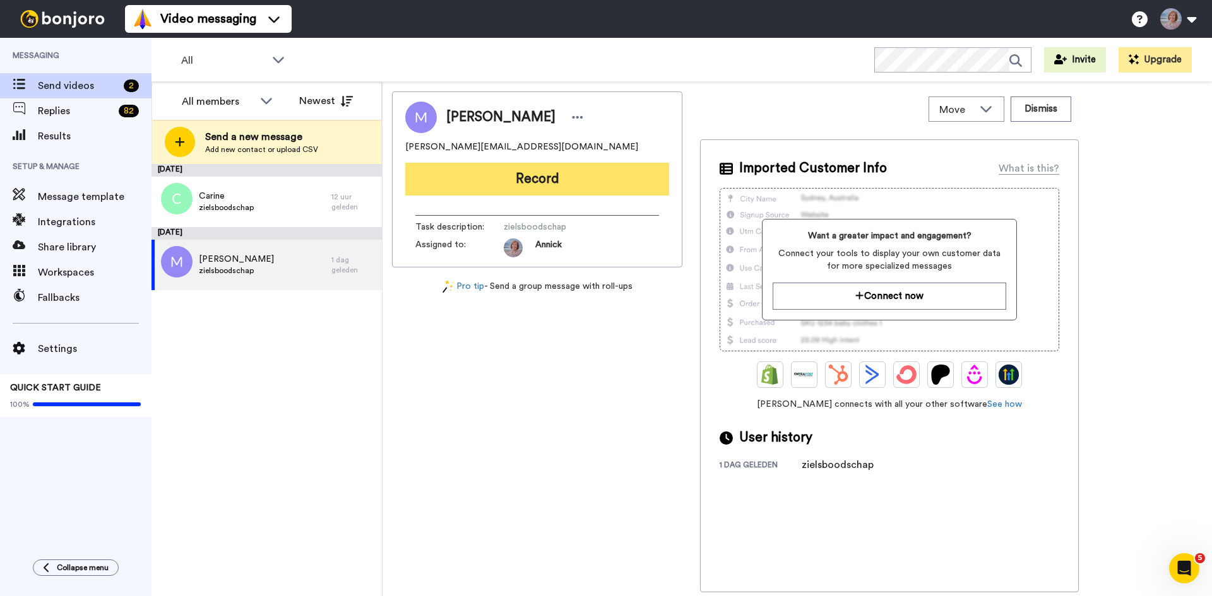
click at [545, 182] on button "Record" at bounding box center [537, 179] width 264 height 33
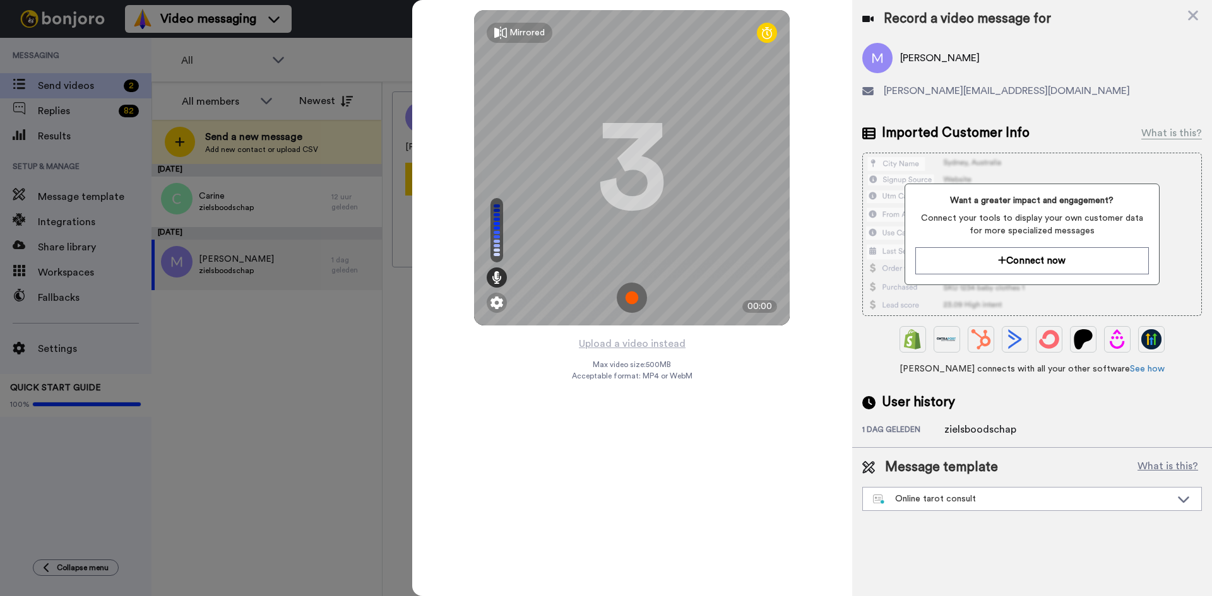
click at [629, 300] on img at bounding box center [632, 298] width 30 height 30
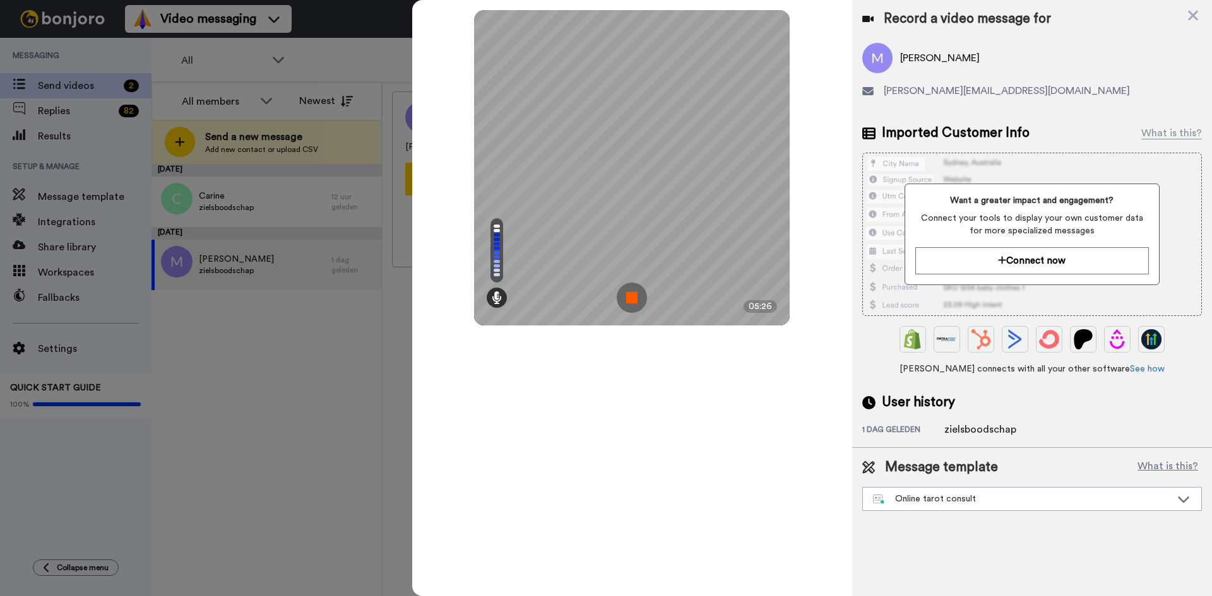
click at [627, 298] on img at bounding box center [632, 298] width 30 height 30
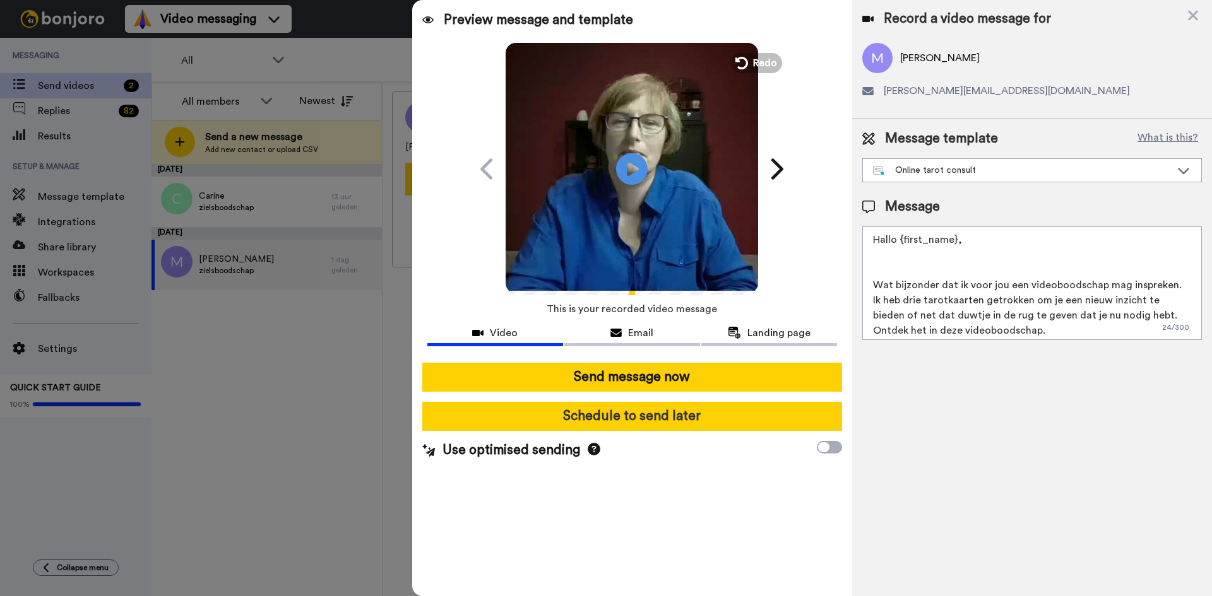
click at [656, 422] on button "Schedule to send later" at bounding box center [632, 416] width 420 height 29
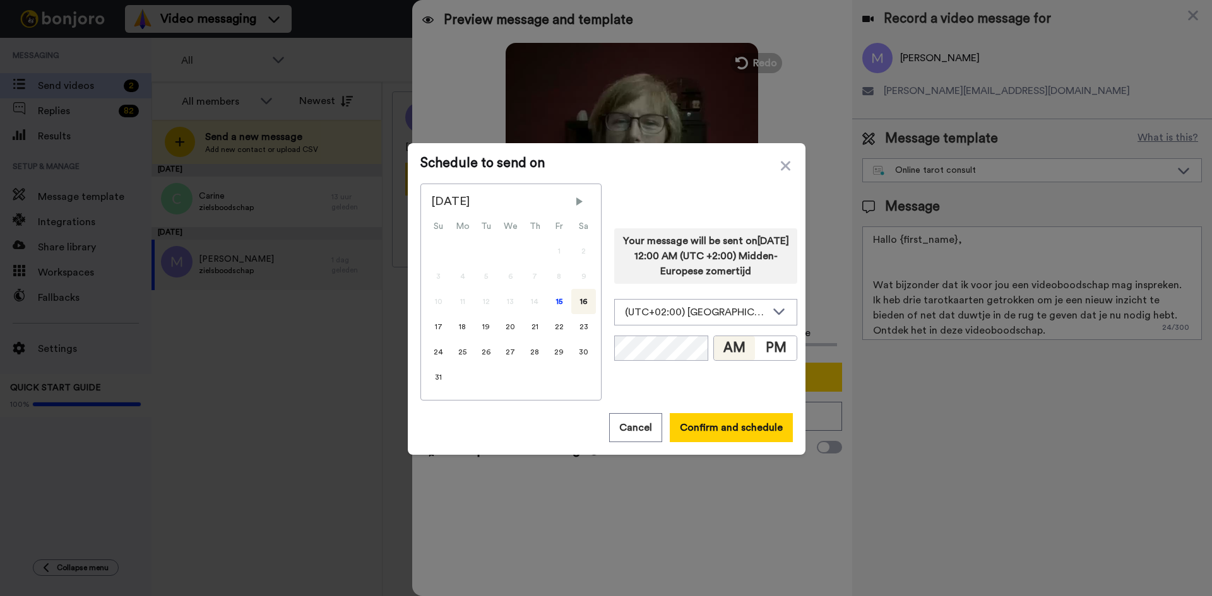
click at [574, 304] on div "16" at bounding box center [583, 301] width 25 height 25
click at [705, 432] on button "Confirm and schedule" at bounding box center [731, 427] width 123 height 29
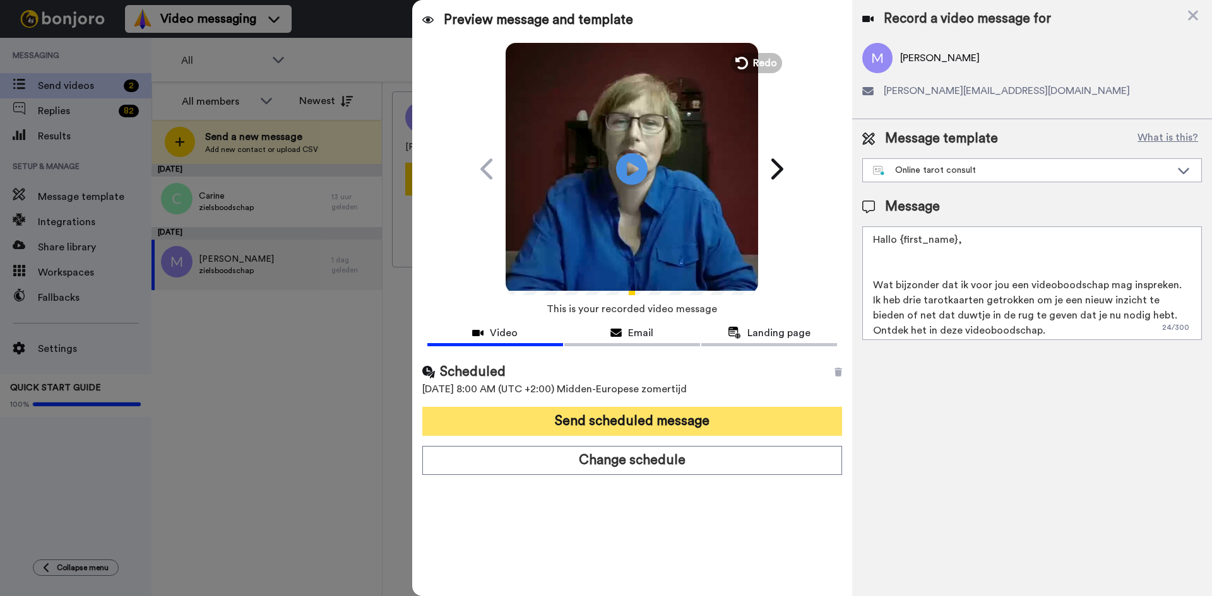
click at [707, 430] on button "Send scheduled message" at bounding box center [632, 421] width 420 height 29
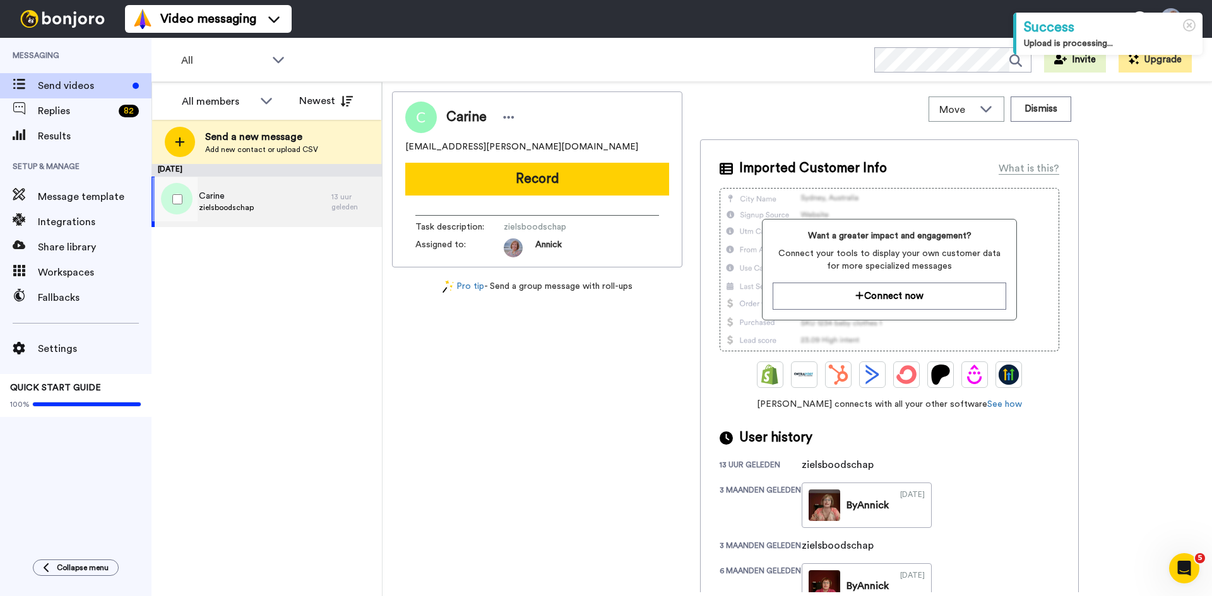
click at [283, 208] on div "Carine zielsboodschap" at bounding box center [241, 202] width 180 height 50
click at [220, 204] on span "zielsboodschap" at bounding box center [226, 208] width 55 height 10
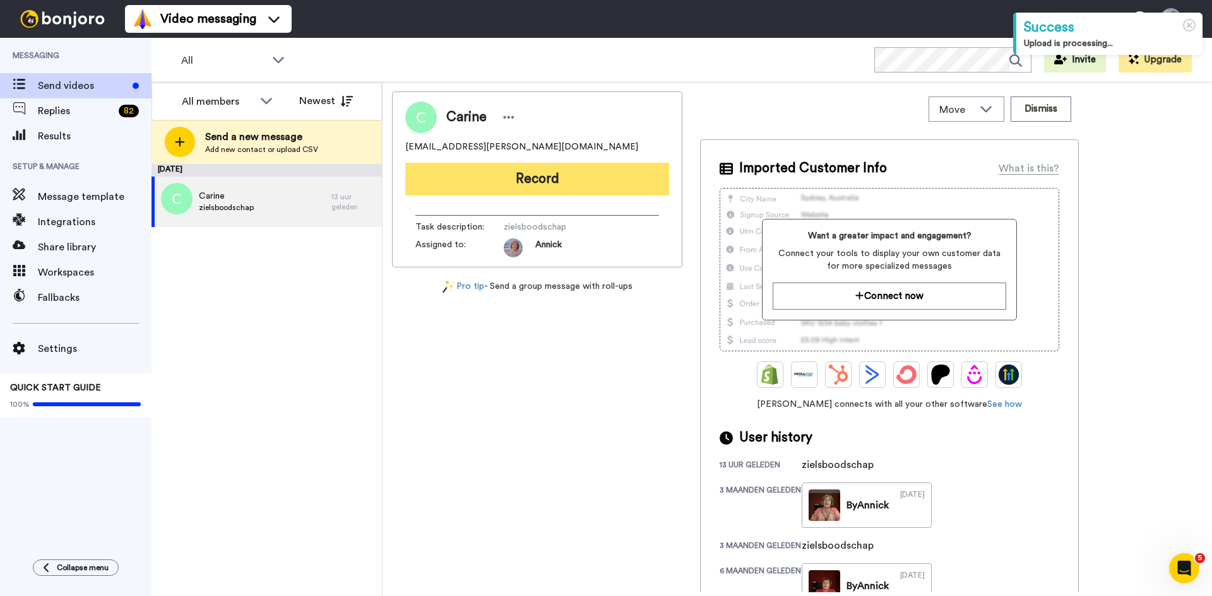
click at [535, 182] on button "Record" at bounding box center [537, 179] width 264 height 33
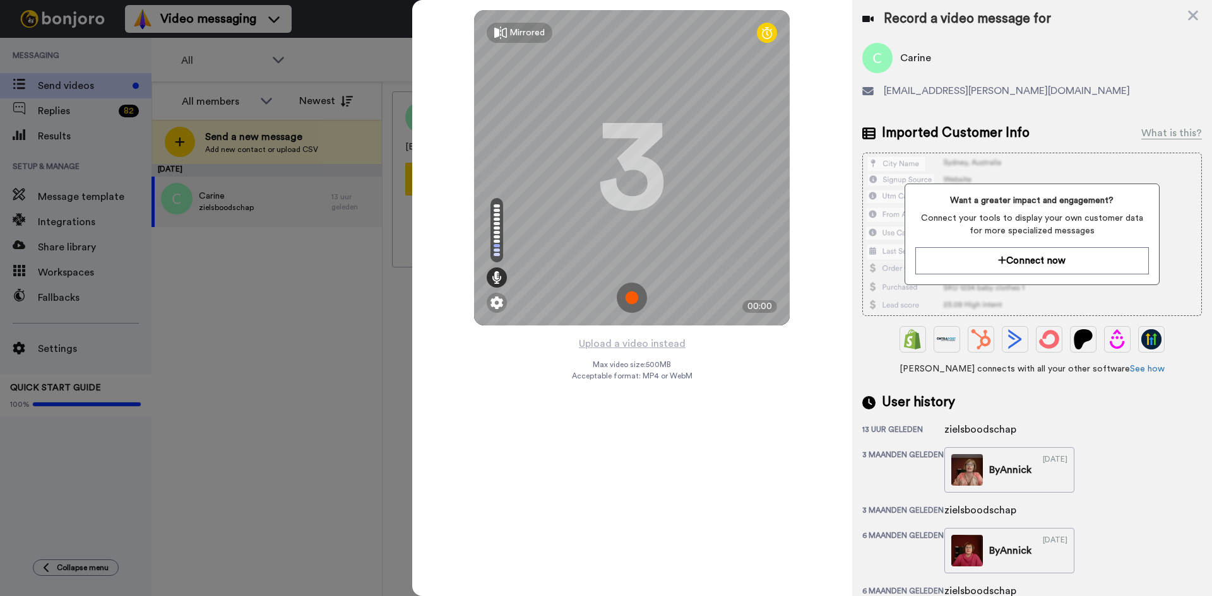
click at [634, 297] on img at bounding box center [632, 298] width 30 height 30
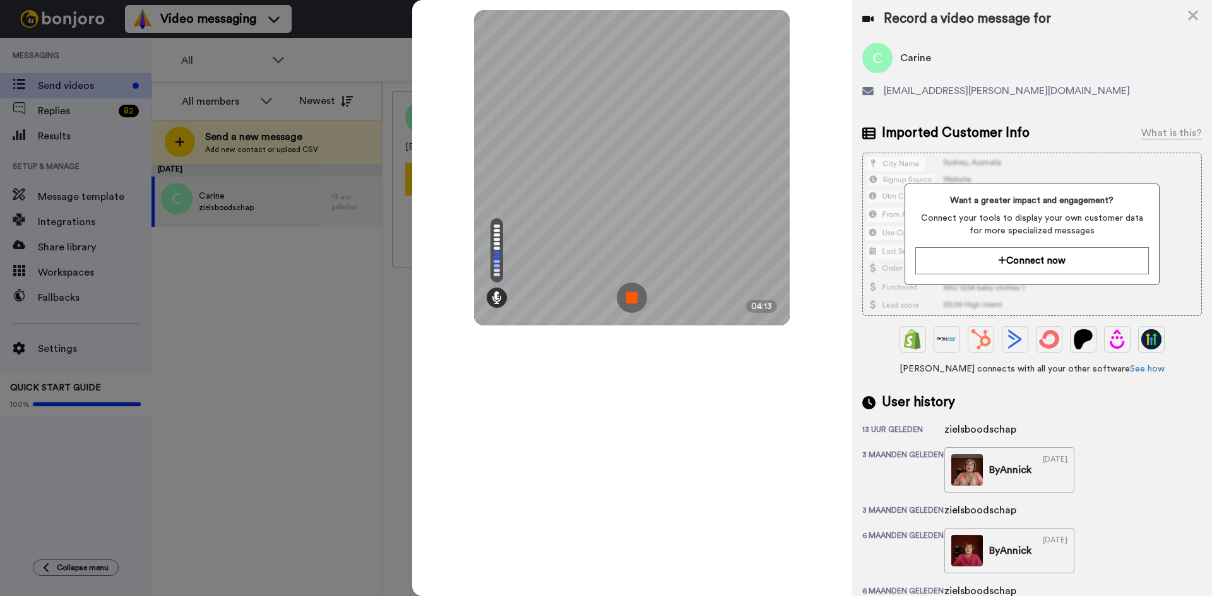
click at [634, 297] on img at bounding box center [632, 298] width 30 height 30
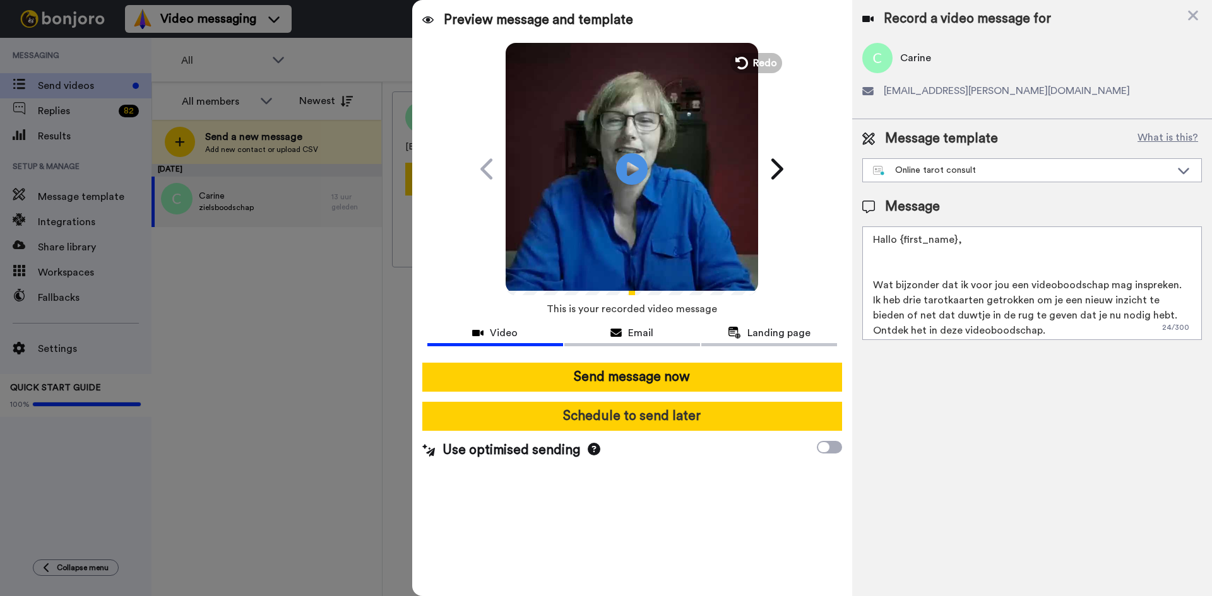
click at [639, 420] on button "Schedule to send later" at bounding box center [632, 416] width 420 height 29
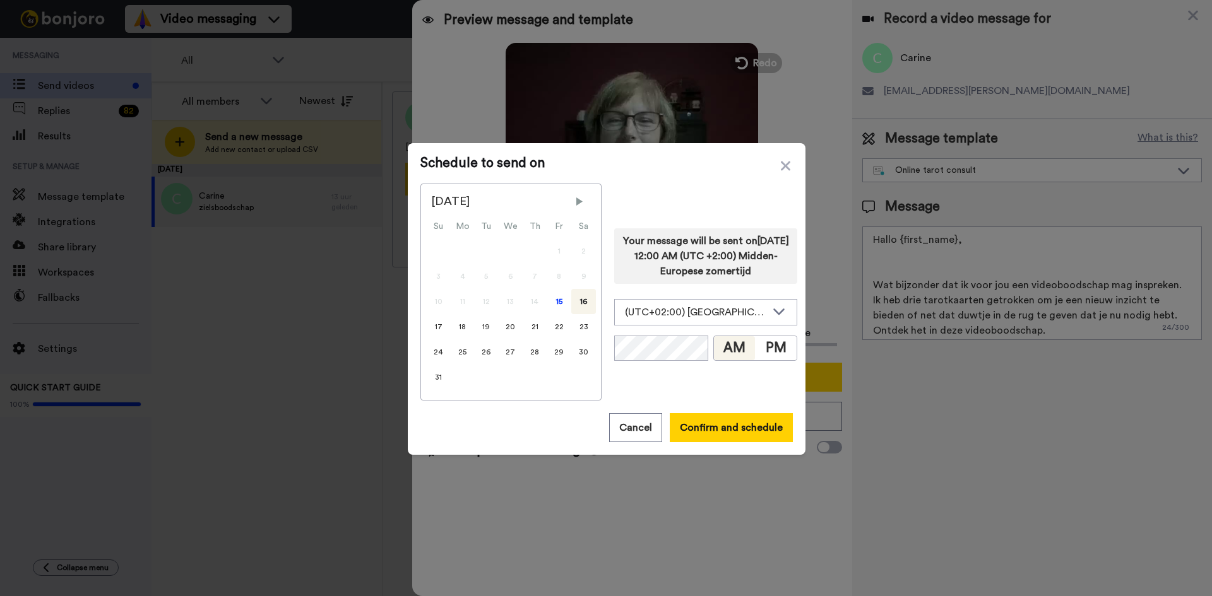
click at [576, 305] on div "16" at bounding box center [583, 301] width 25 height 25
click at [706, 434] on button "Confirm and schedule" at bounding box center [731, 427] width 123 height 29
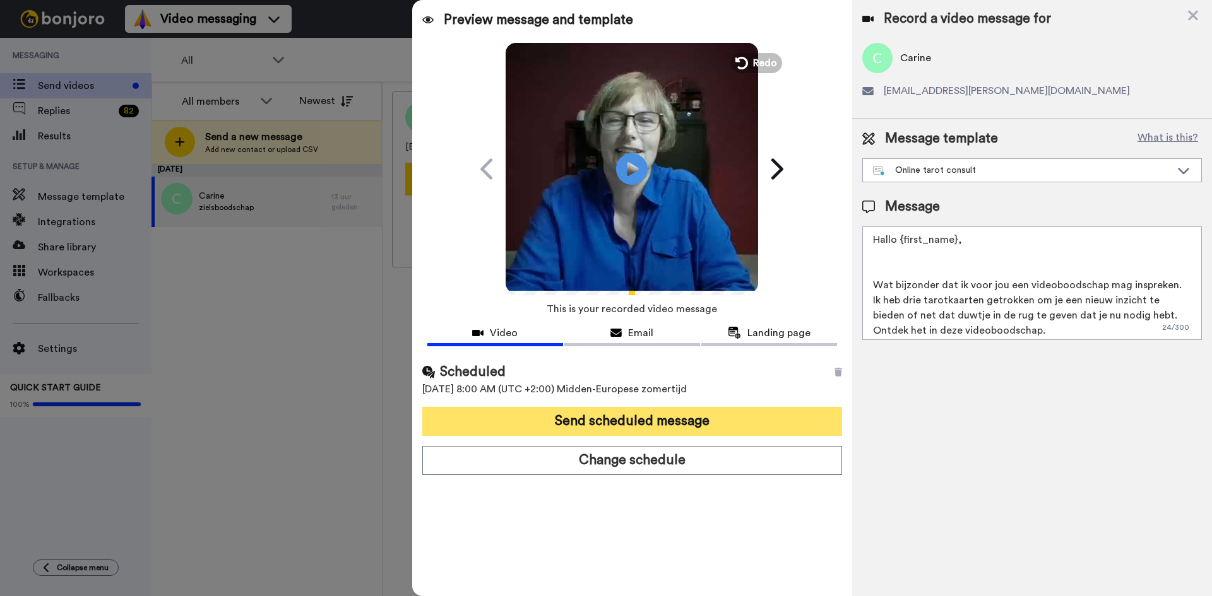
click at [665, 425] on button "Send scheduled message" at bounding box center [632, 421] width 420 height 29
